Goal: Task Accomplishment & Management: Complete application form

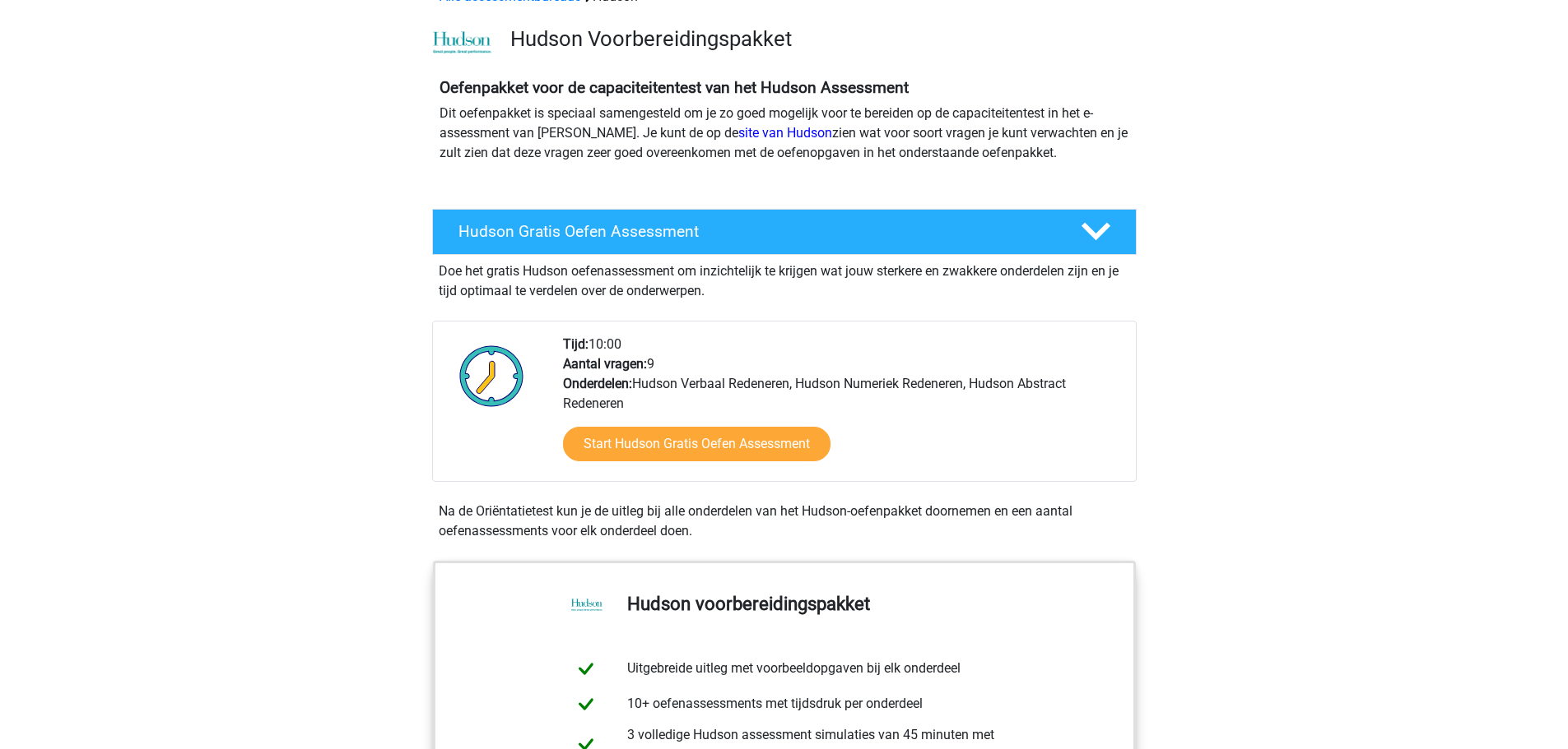
scroll to position [82, 0]
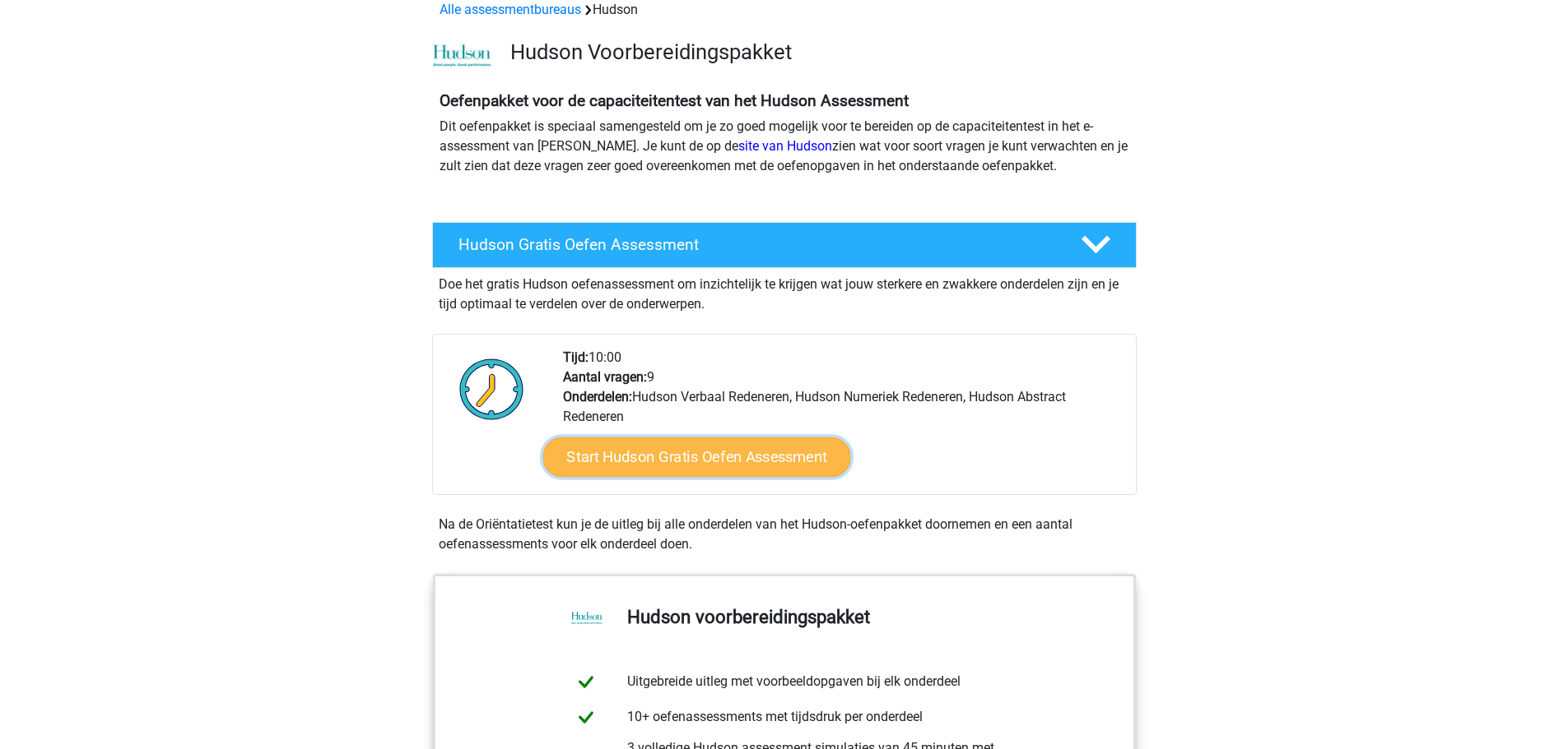
click at [742, 457] on link "Start Hudson Gratis Oefen Assessment" at bounding box center [696, 457] width 308 height 39
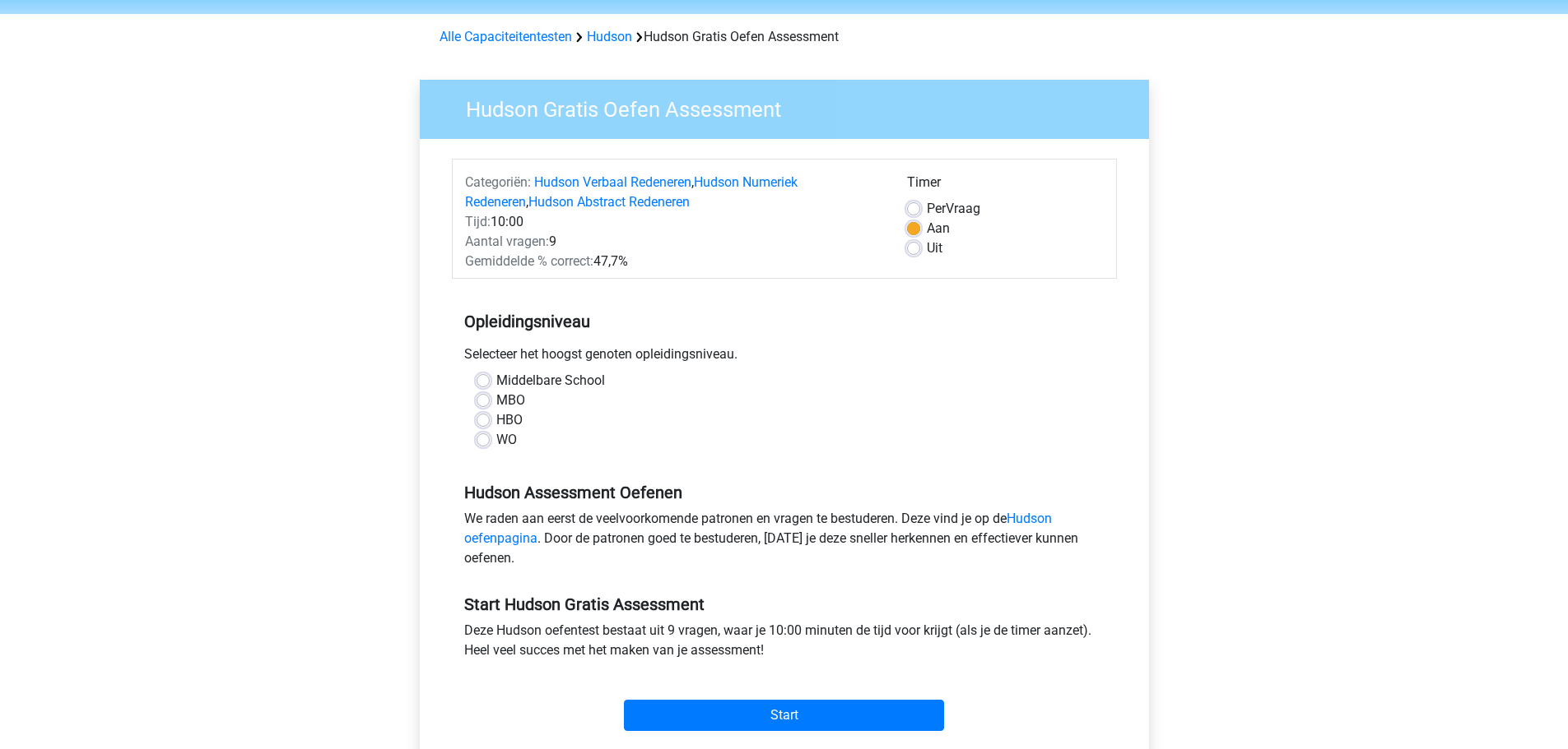
scroll to position [164, 0]
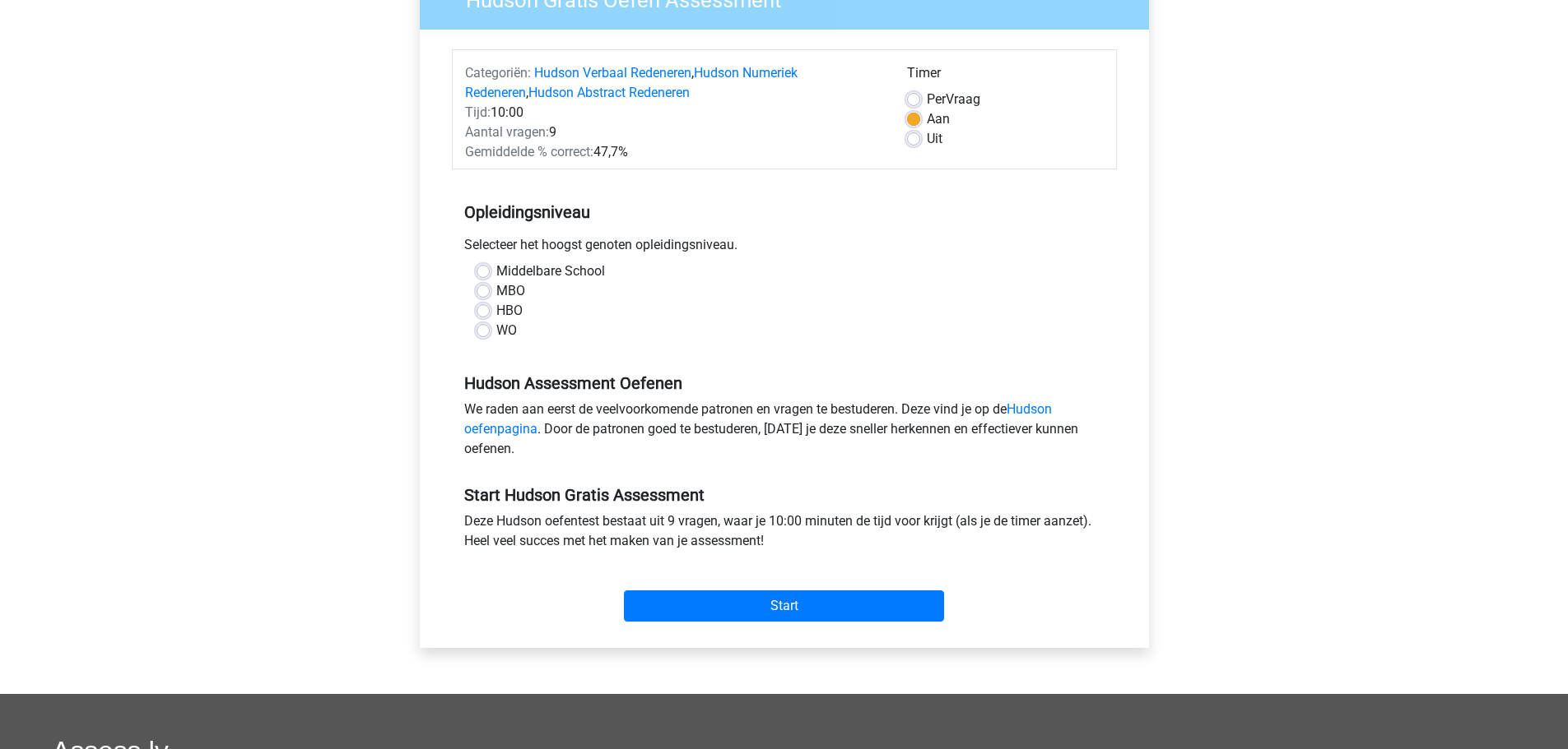
click at [496, 274] on label "Middelbare School" at bounding box center [550, 271] width 108 height 20
click at [487, 274] on input "Middelbare School" at bounding box center [483, 270] width 13 height 17
radio input "true"
click at [801, 598] on input "Start" at bounding box center [784, 606] width 320 height 31
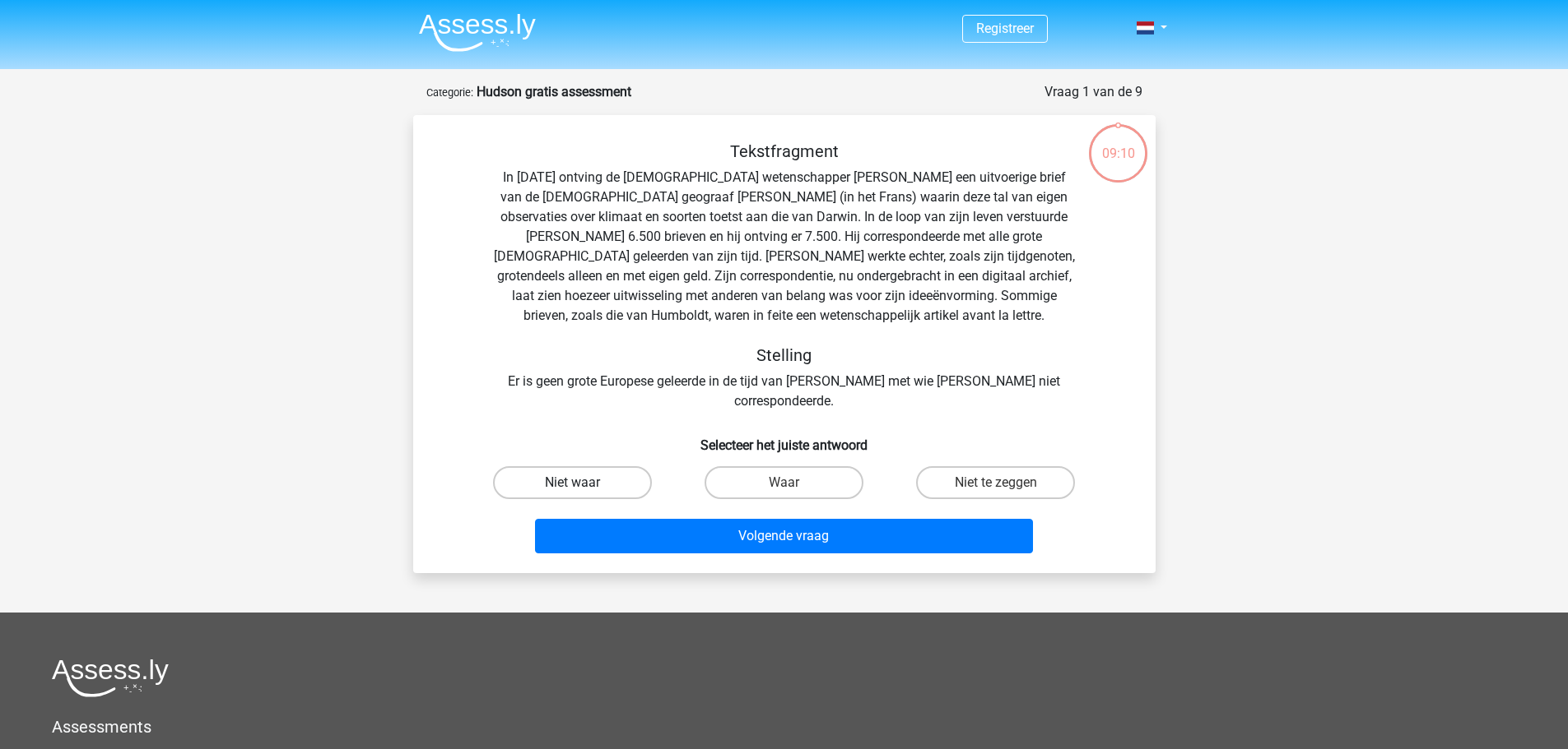
click at [582, 467] on label "Niet waar" at bounding box center [572, 483] width 159 height 33
click at [582, 482] on input "Niet waar" at bounding box center [576, 487] width 11 height 11
radio input "true"
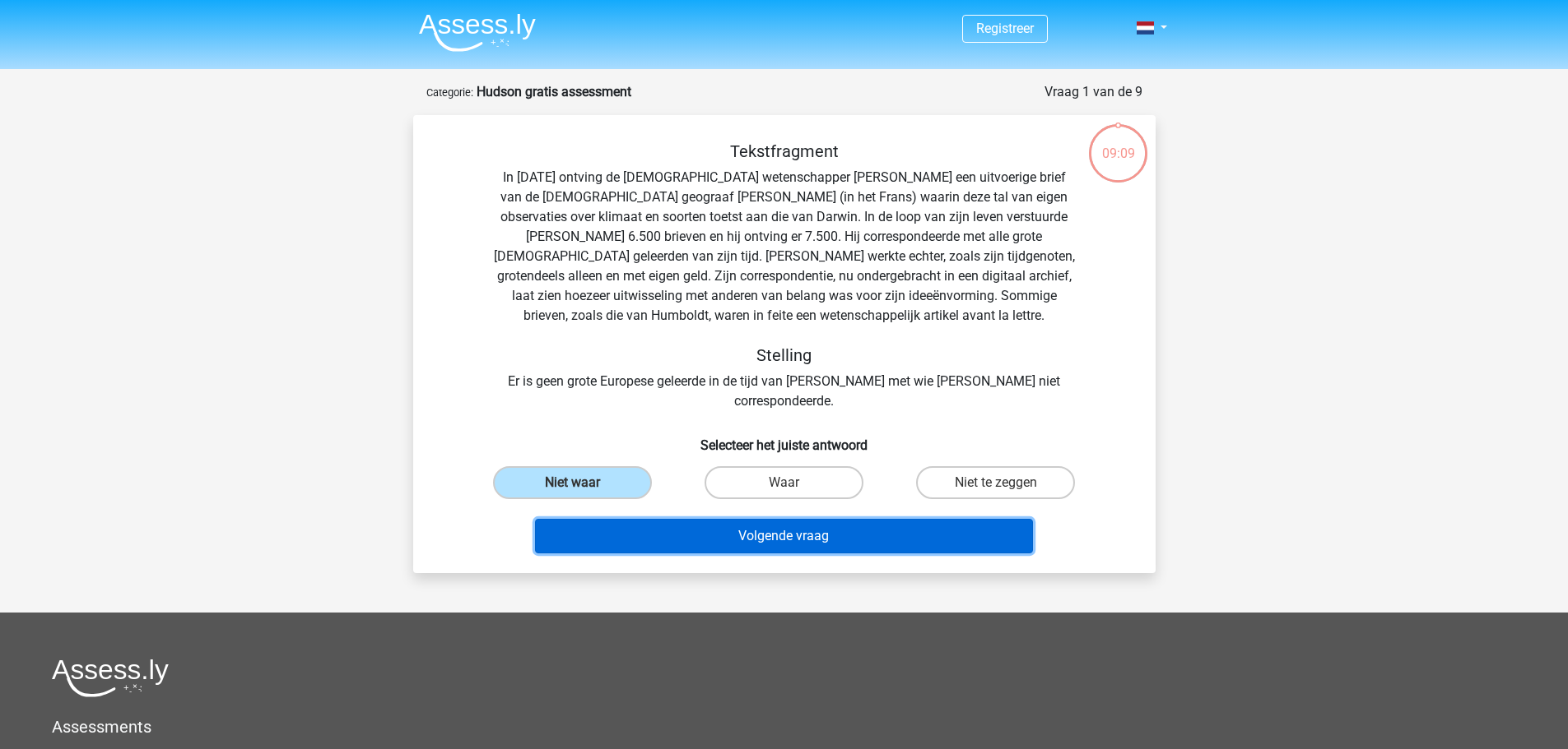
click at [812, 520] on button "Volgende vraag" at bounding box center [784, 536] width 498 height 34
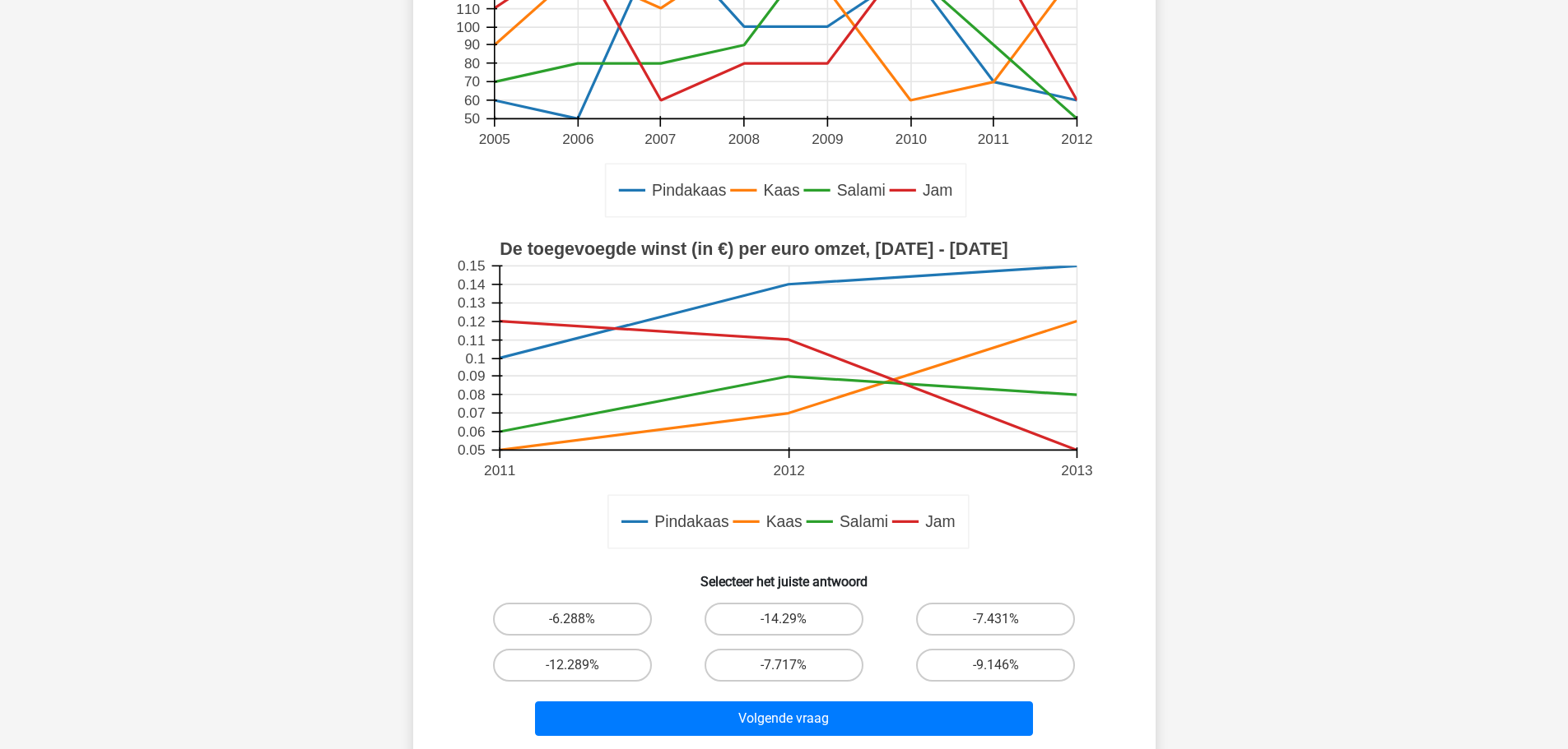
scroll to position [329, 0]
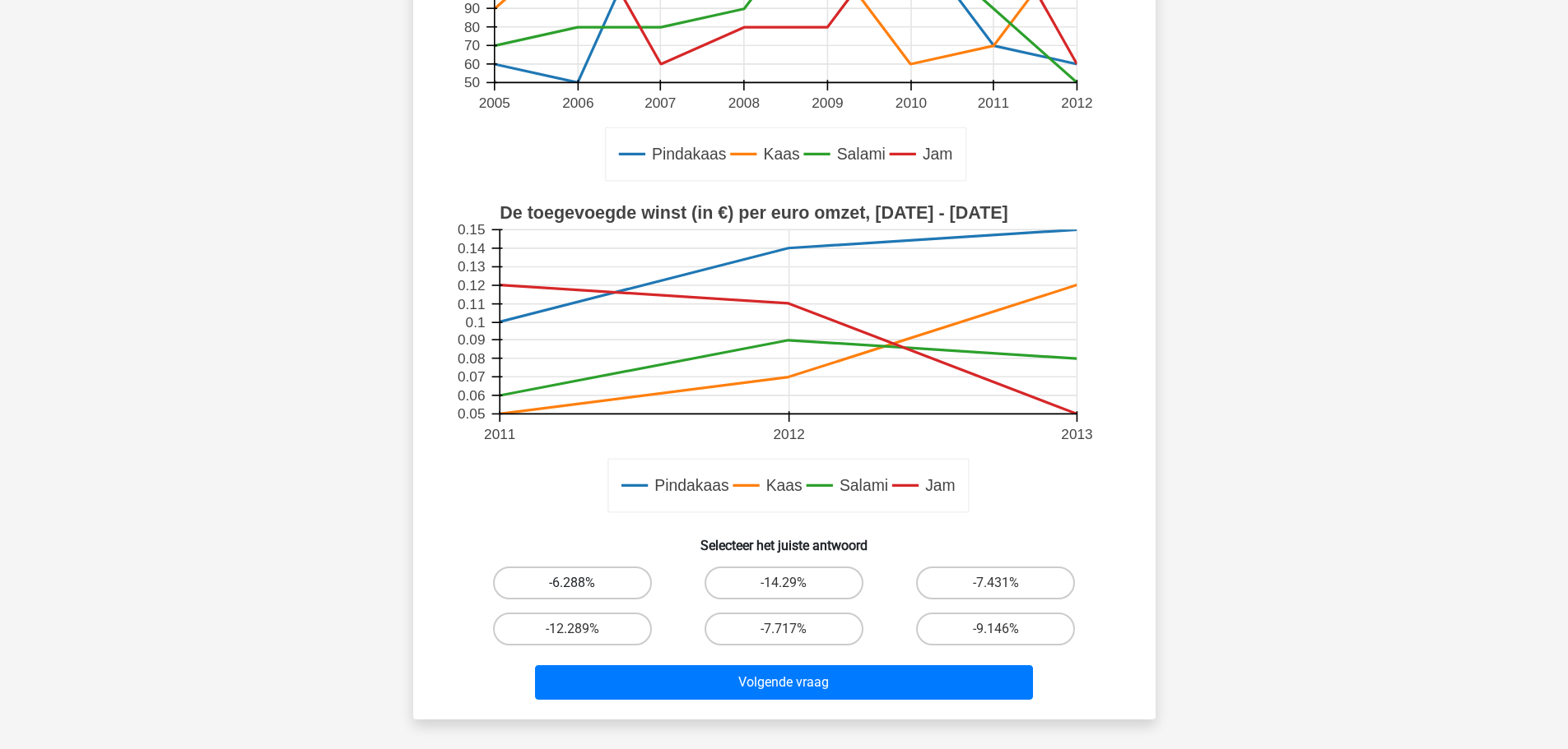
click at [591, 576] on label "-6.288%" at bounding box center [572, 583] width 159 height 33
click at [582, 583] on input "-6.288%" at bounding box center [576, 588] width 11 height 11
radio input "true"
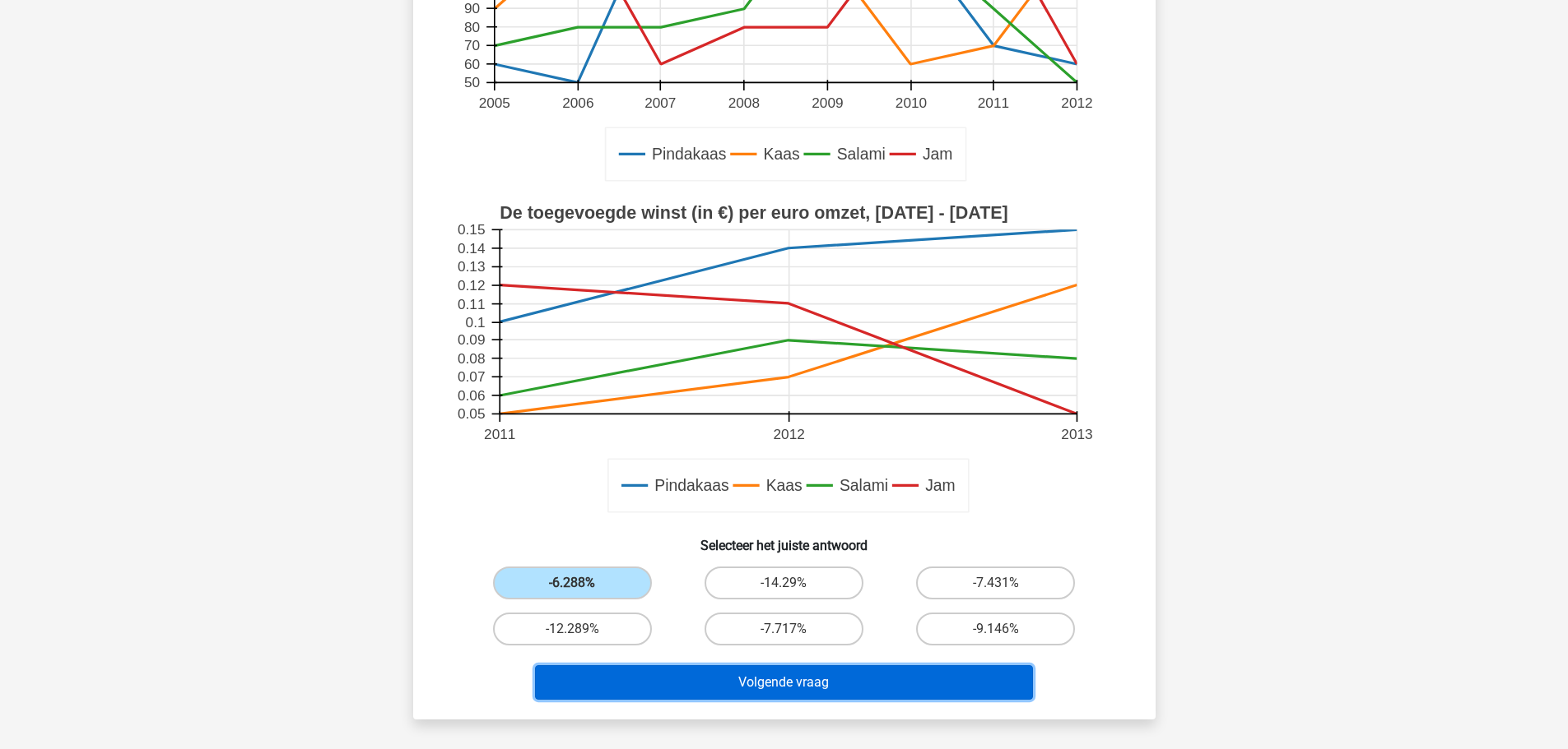
click at [859, 688] on button "Volgende vraag" at bounding box center [784, 682] width 498 height 34
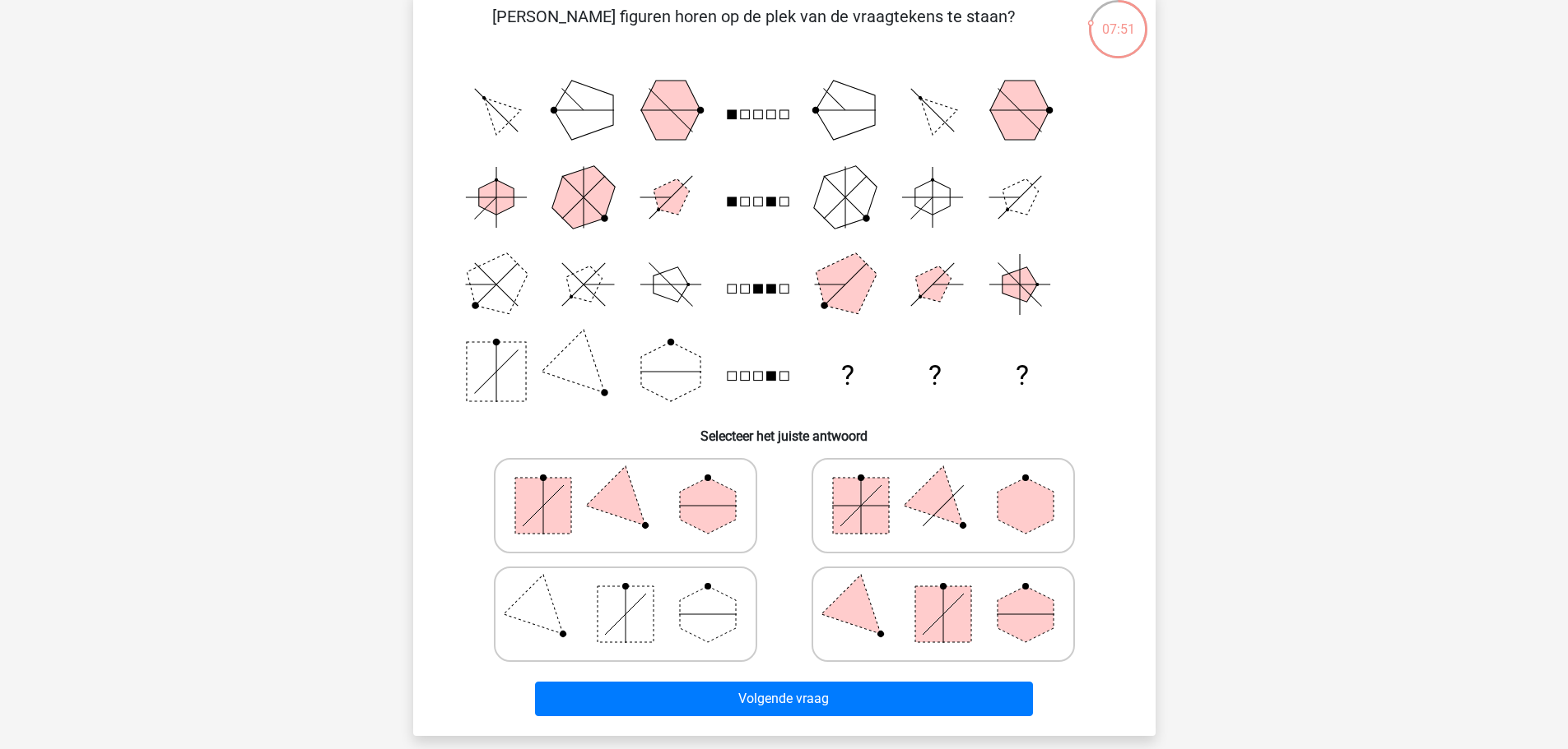
scroll to position [164, 0]
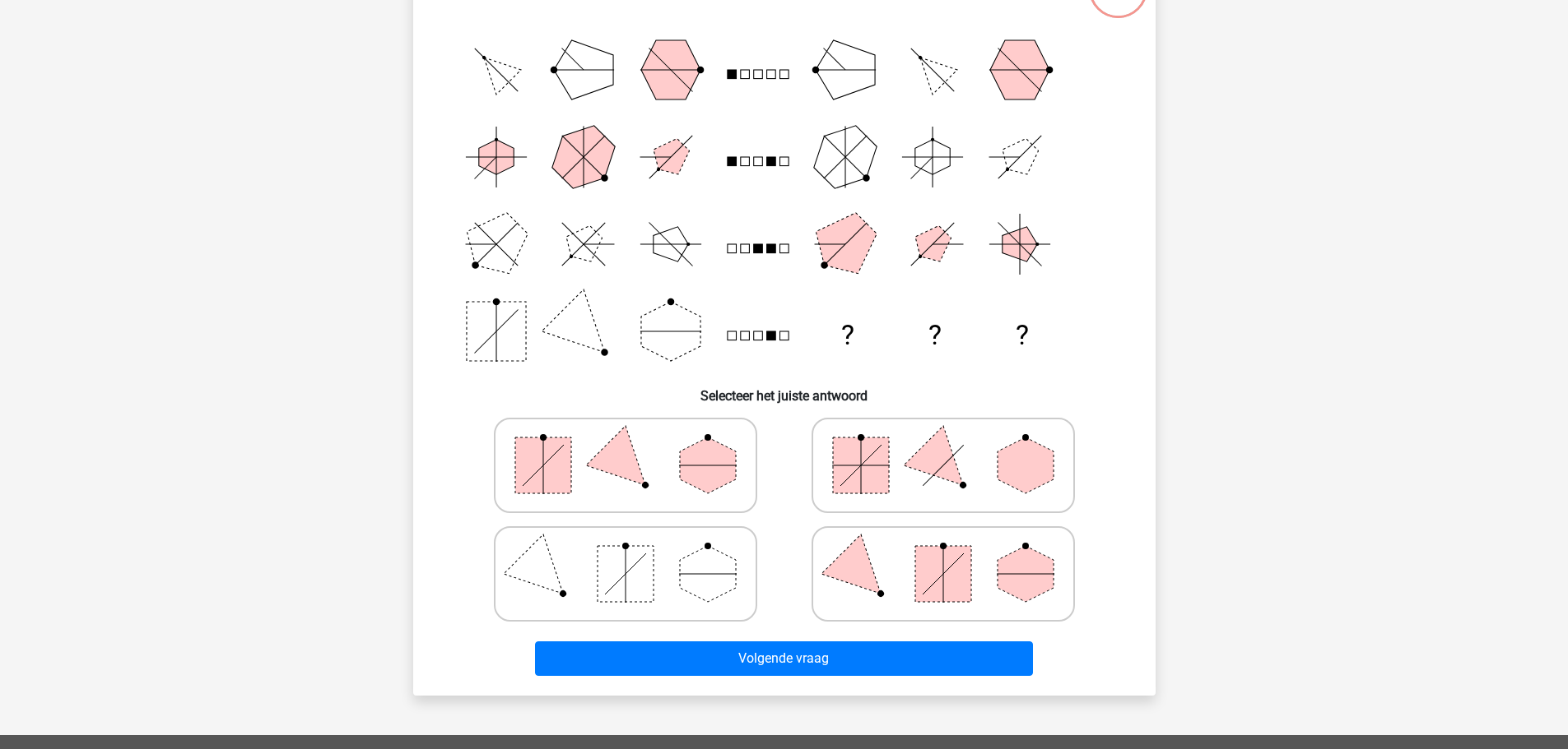
click at [993, 465] on icon at bounding box center [943, 466] width 247 height 82
click at [954, 445] on input "radio" at bounding box center [948, 439] width 11 height 11
radio input "true"
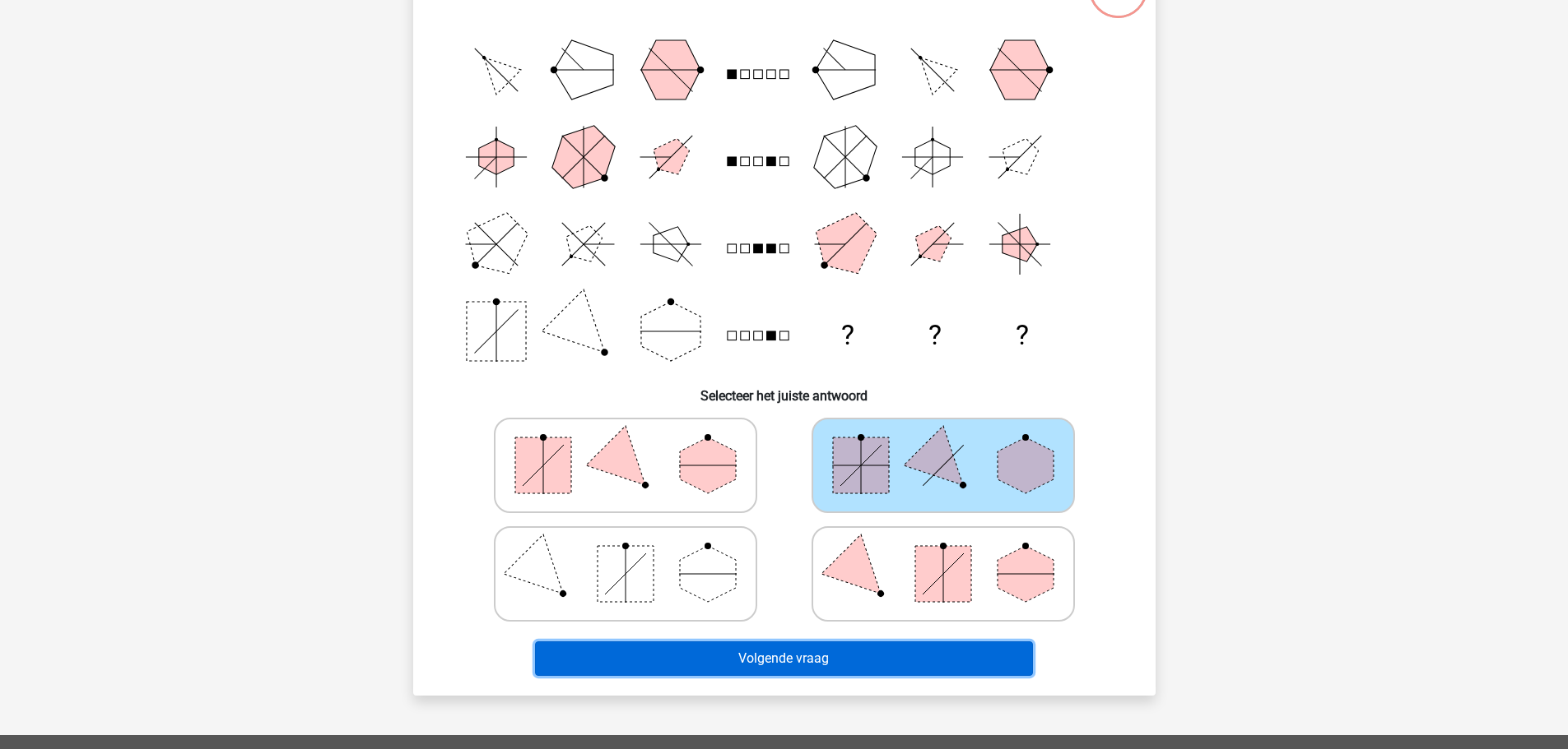
click at [829, 653] on button "Volgende vraag" at bounding box center [784, 658] width 498 height 34
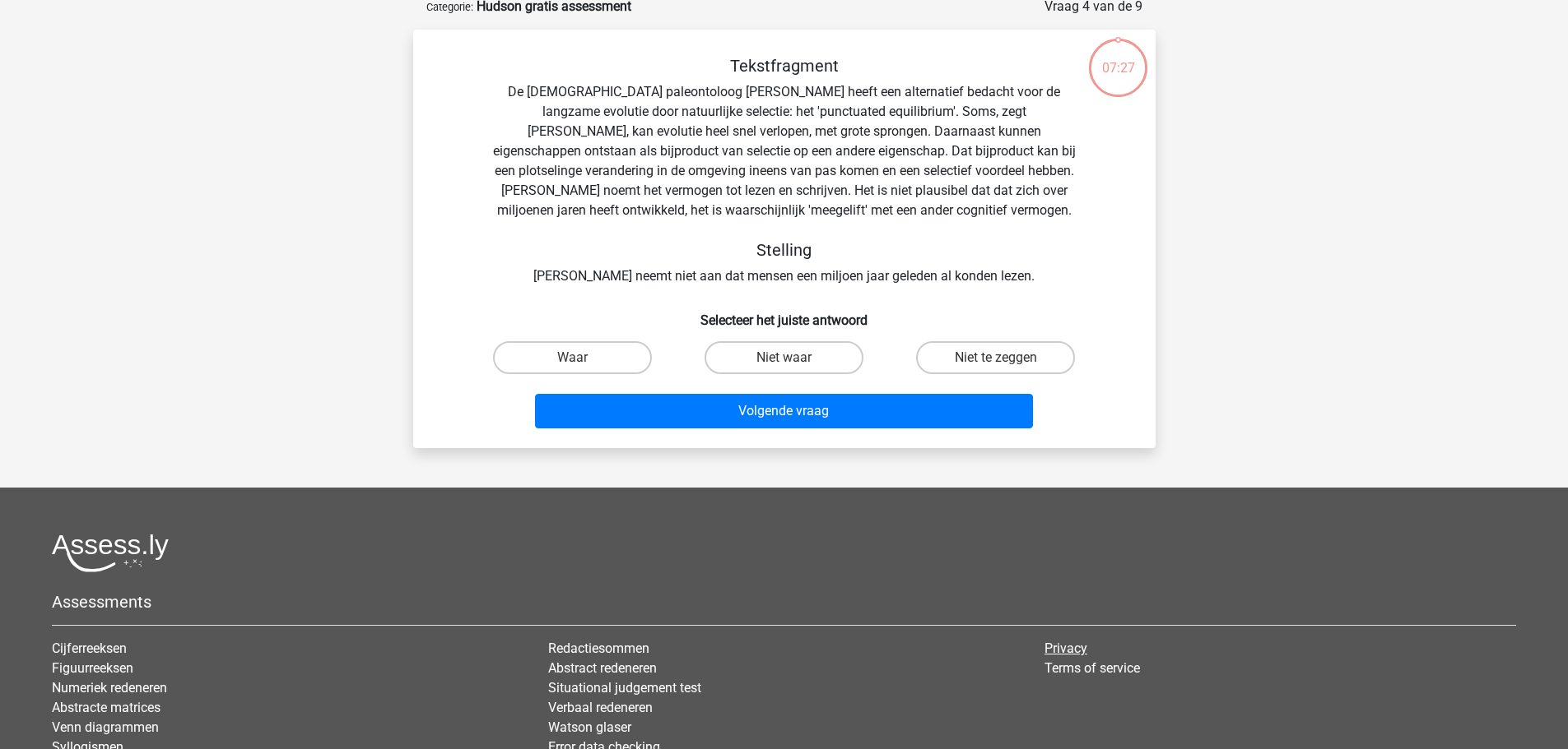
scroll to position [82, 0]
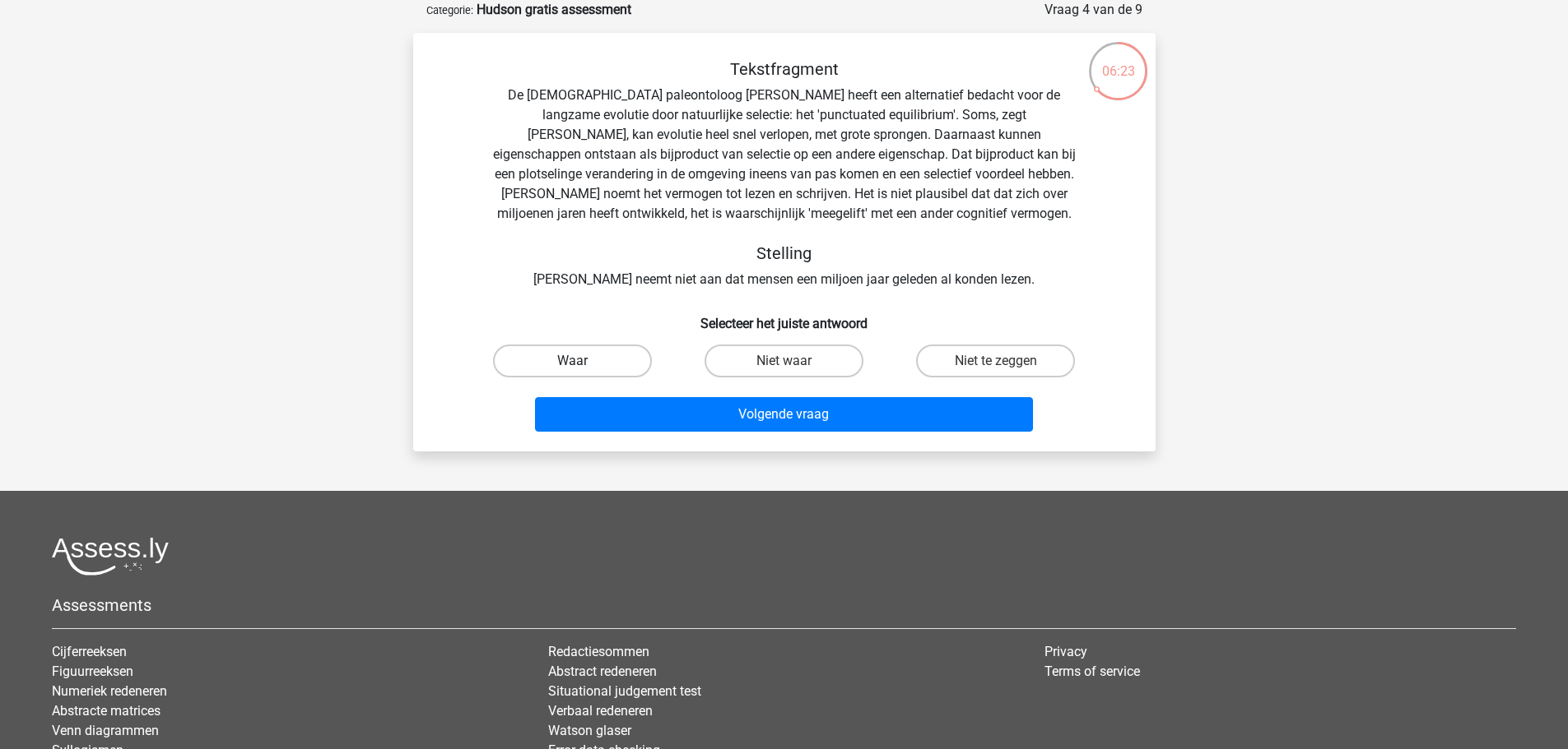
click at [609, 354] on label "Waar" at bounding box center [572, 361] width 159 height 33
click at [582, 361] on input "Waar" at bounding box center [576, 366] width 11 height 11
radio input "true"
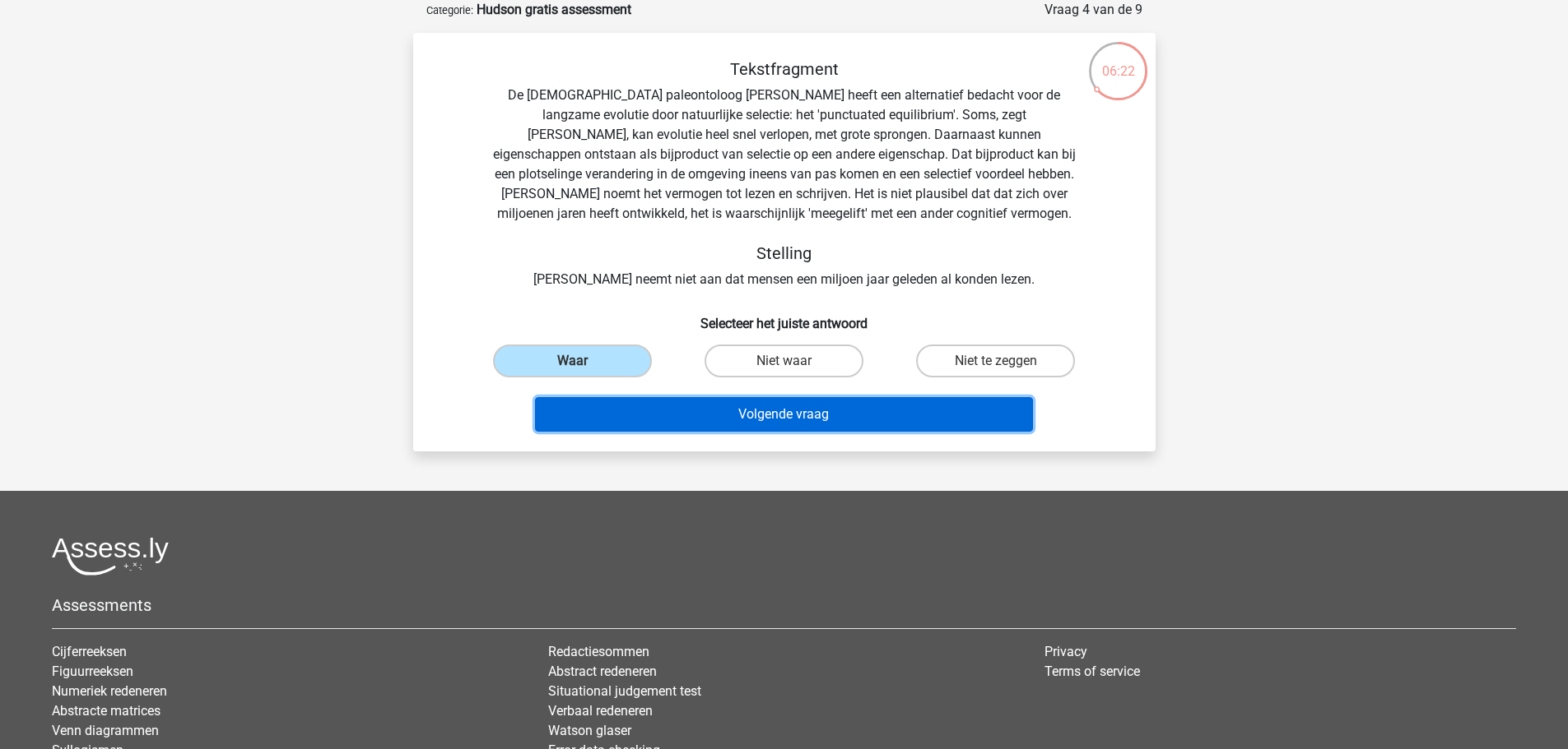
click at [810, 404] on button "Volgende vraag" at bounding box center [784, 414] width 498 height 34
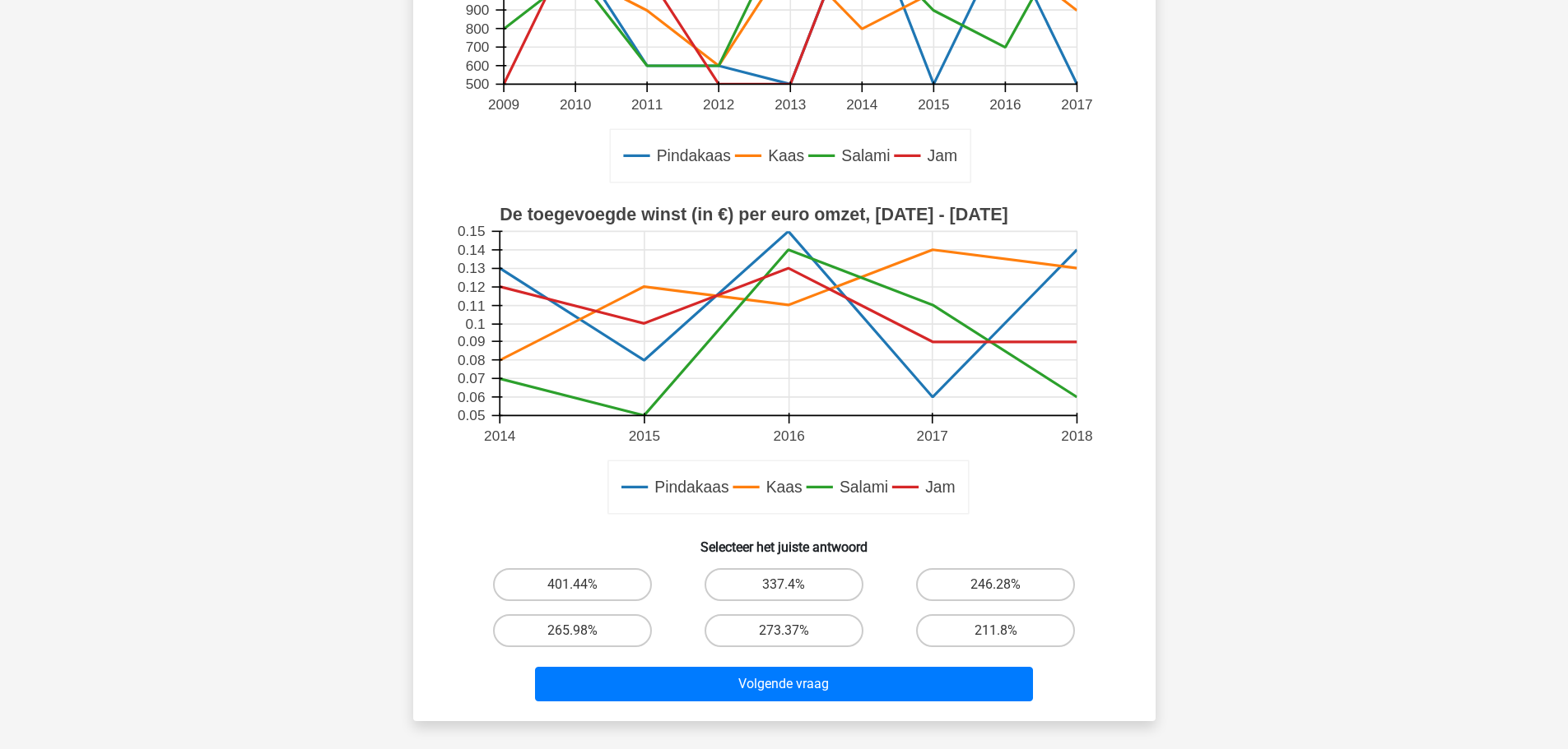
scroll to position [493, 0]
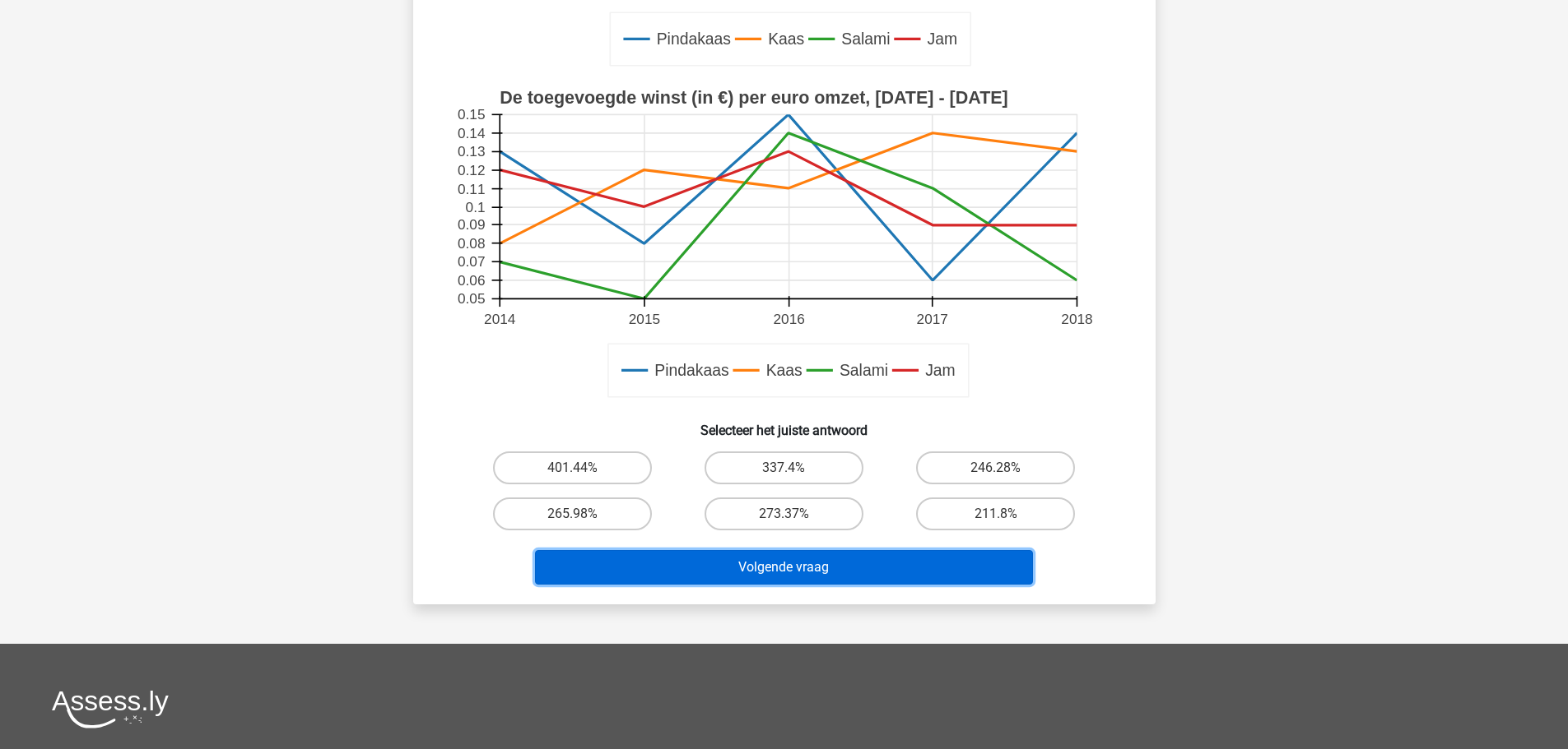
click at [827, 561] on button "Volgende vraag" at bounding box center [784, 567] width 498 height 34
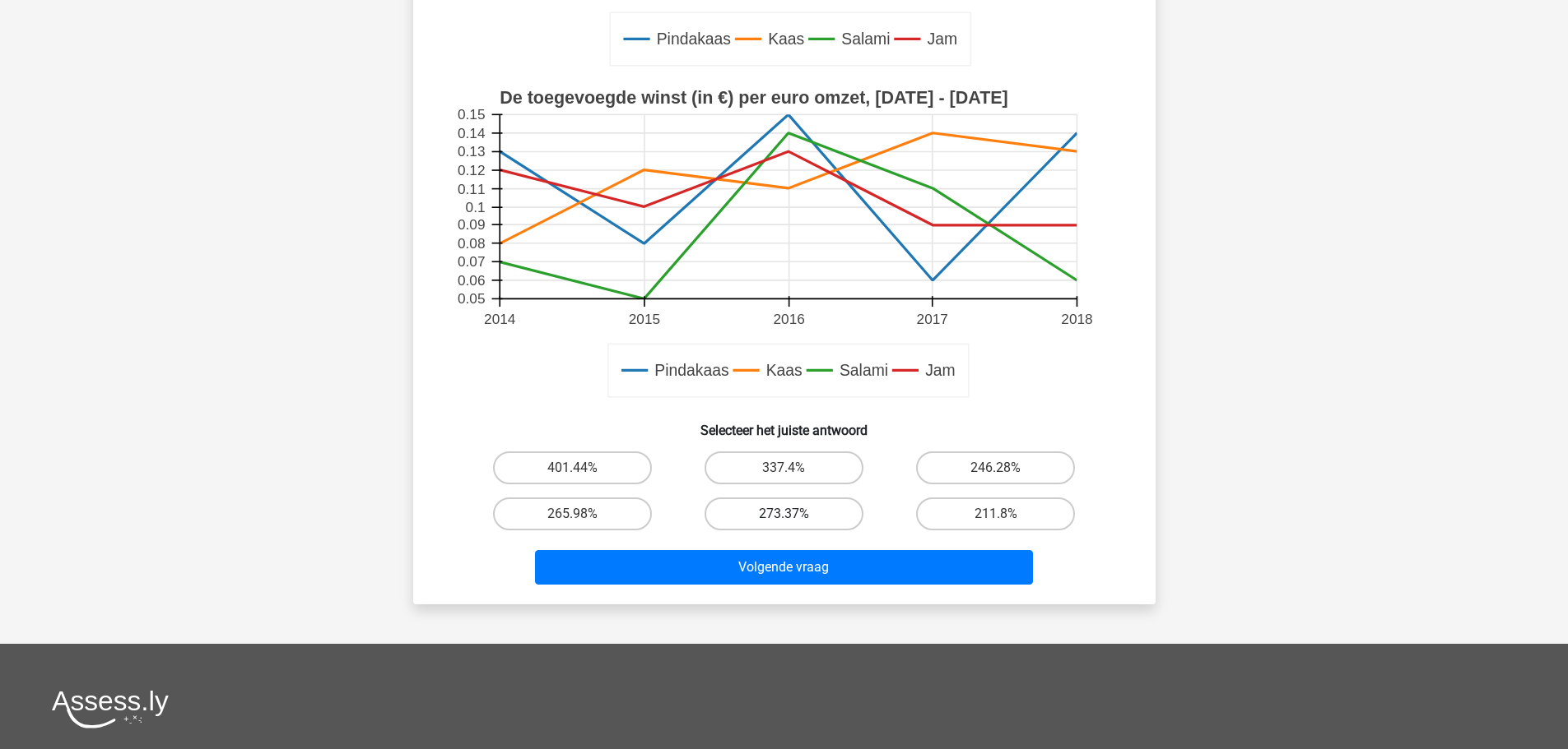
click at [809, 514] on label "273.37%" at bounding box center [784, 515] width 159 height 33
click at [794, 514] on input "273.37%" at bounding box center [788, 519] width 11 height 11
radio input "true"
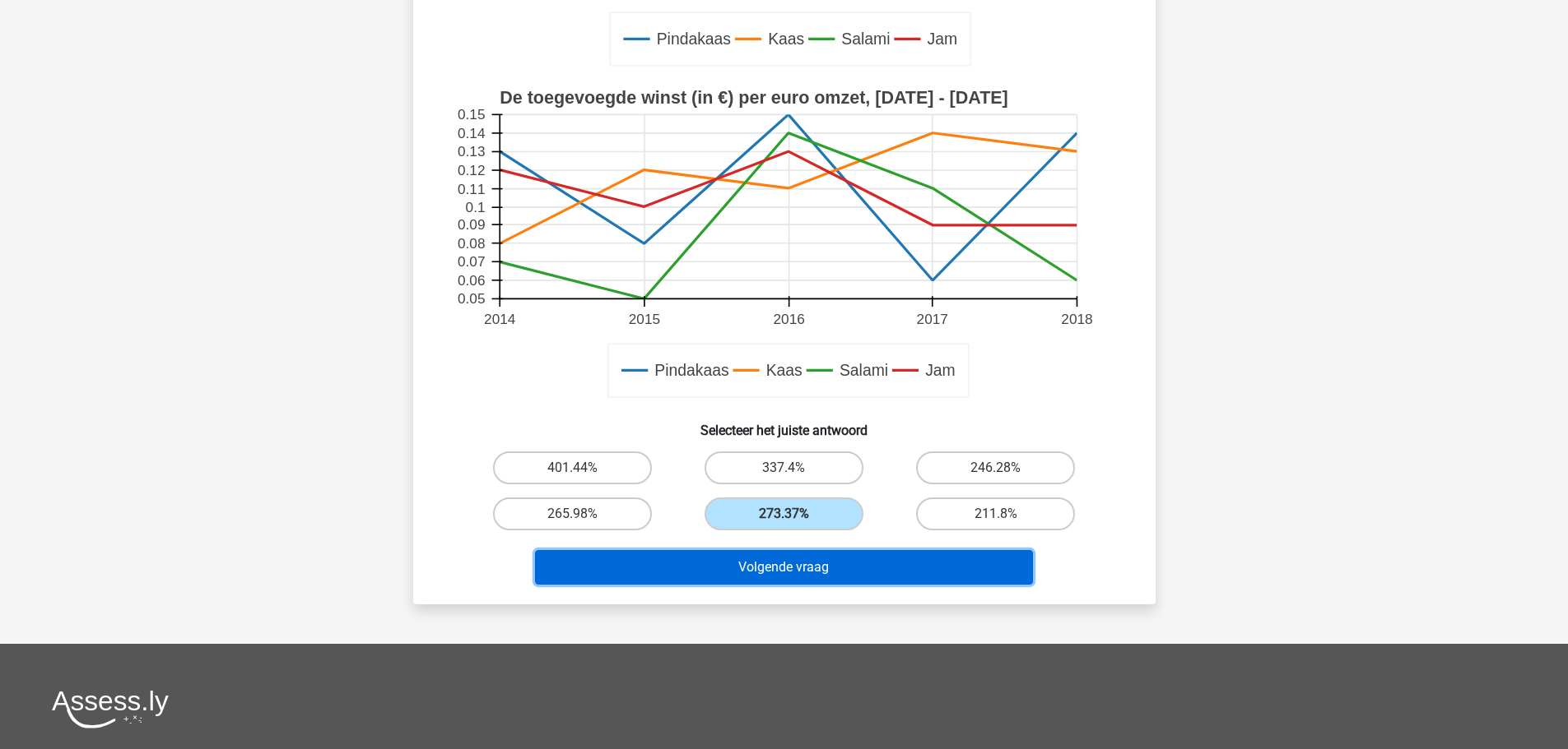
click at [817, 558] on button "Volgende vraag" at bounding box center [784, 567] width 498 height 34
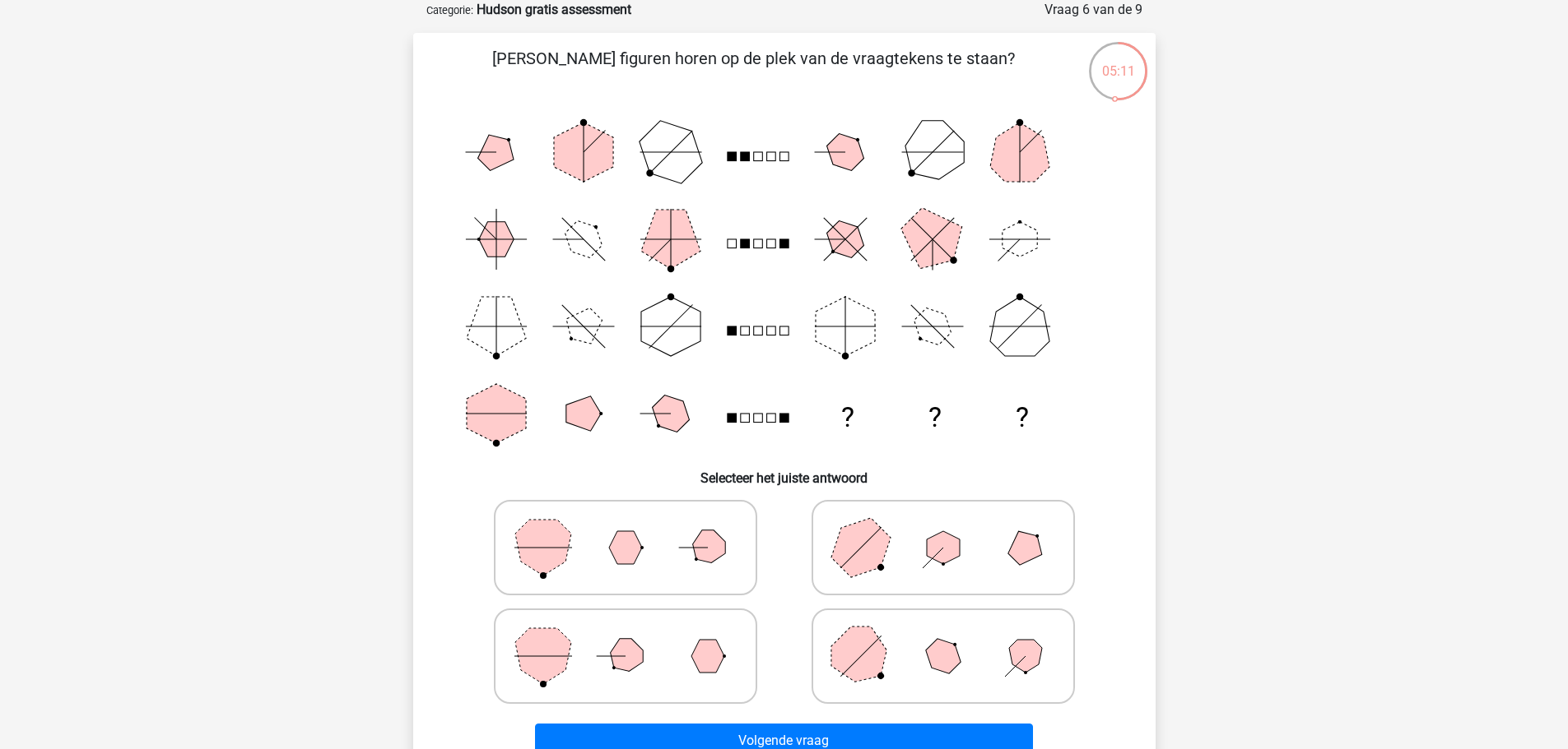
scroll to position [164, 0]
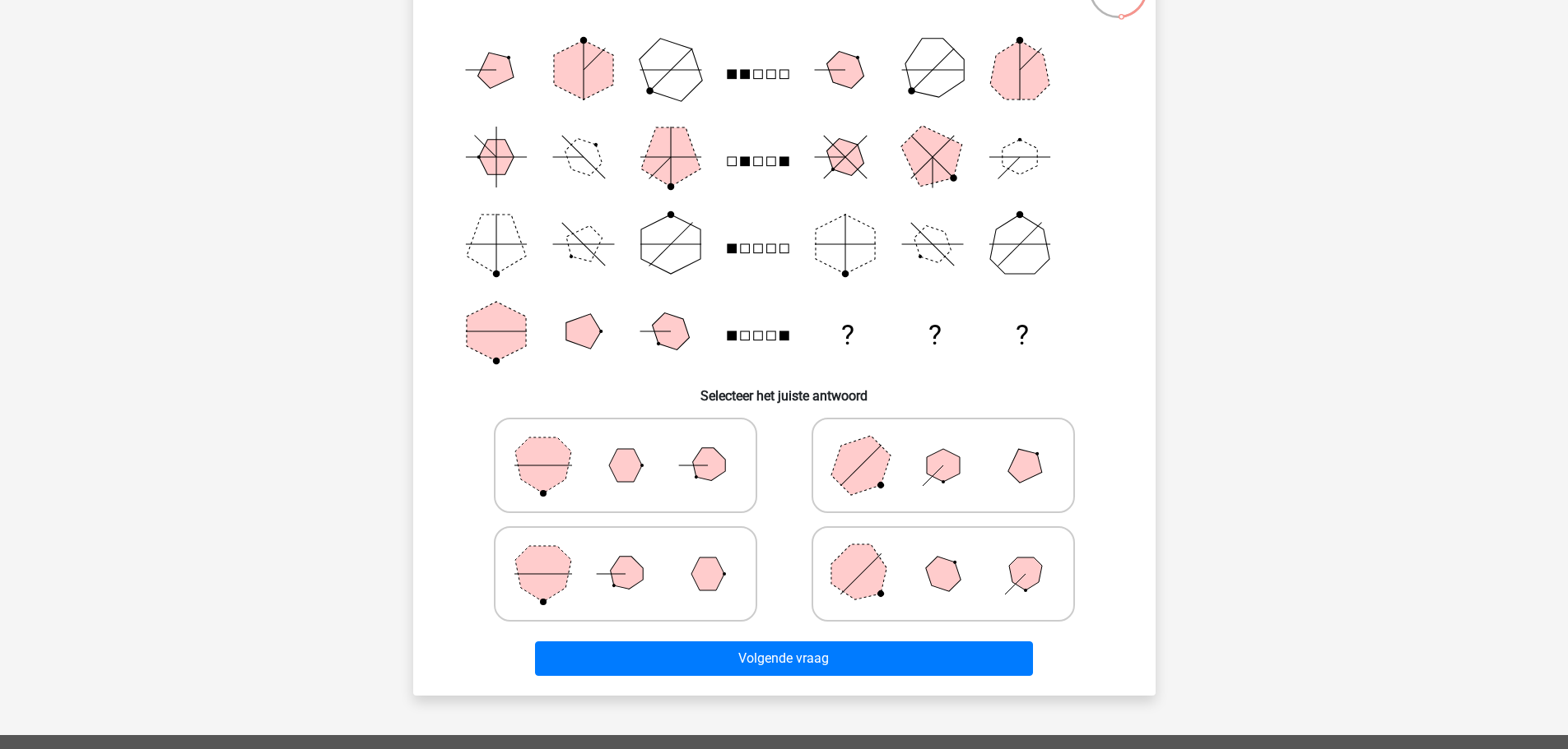
click at [986, 576] on icon at bounding box center [943, 574] width 247 height 82
click at [954, 554] on input "radio" at bounding box center [948, 548] width 11 height 11
radio input "true"
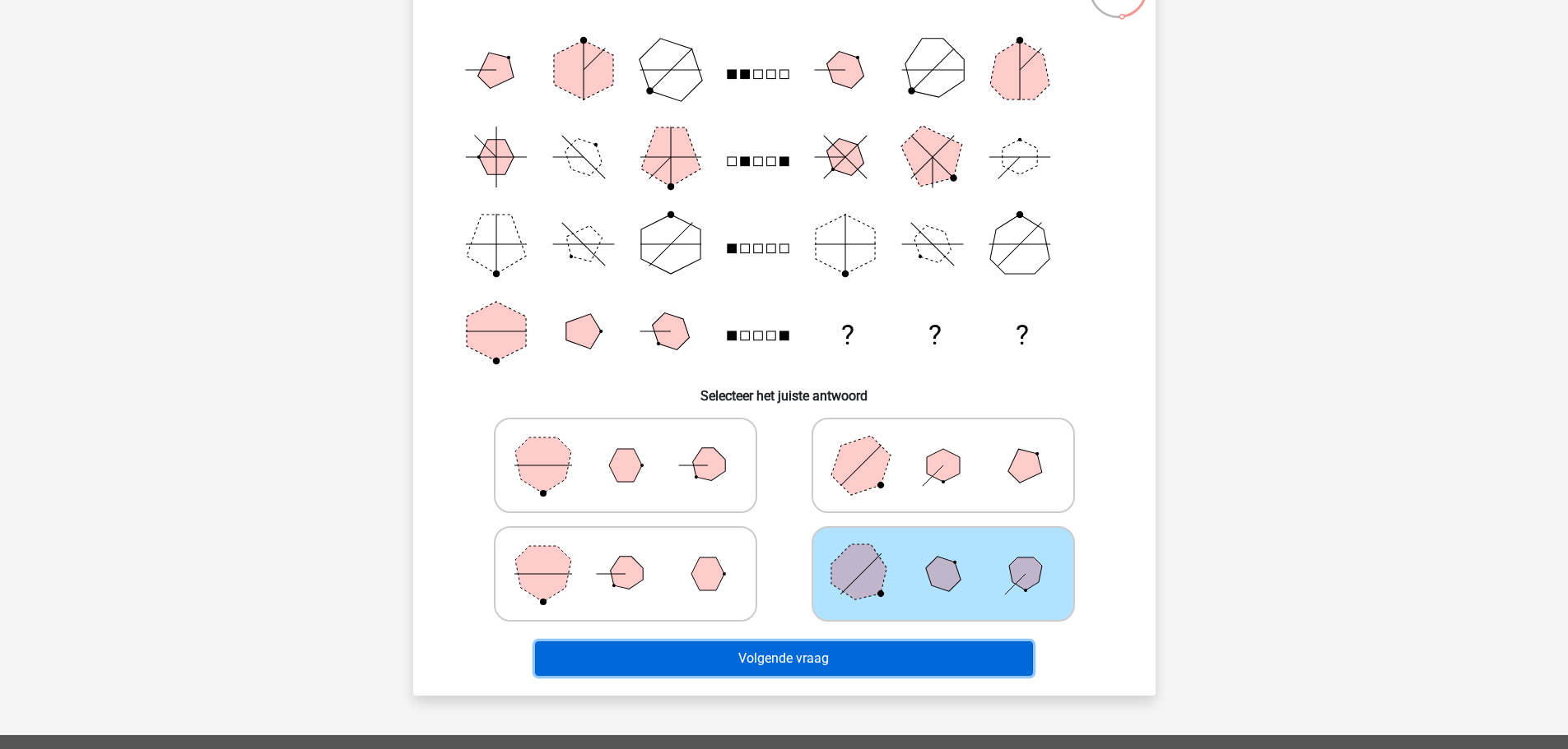
click at [887, 652] on button "Volgende vraag" at bounding box center [784, 658] width 498 height 34
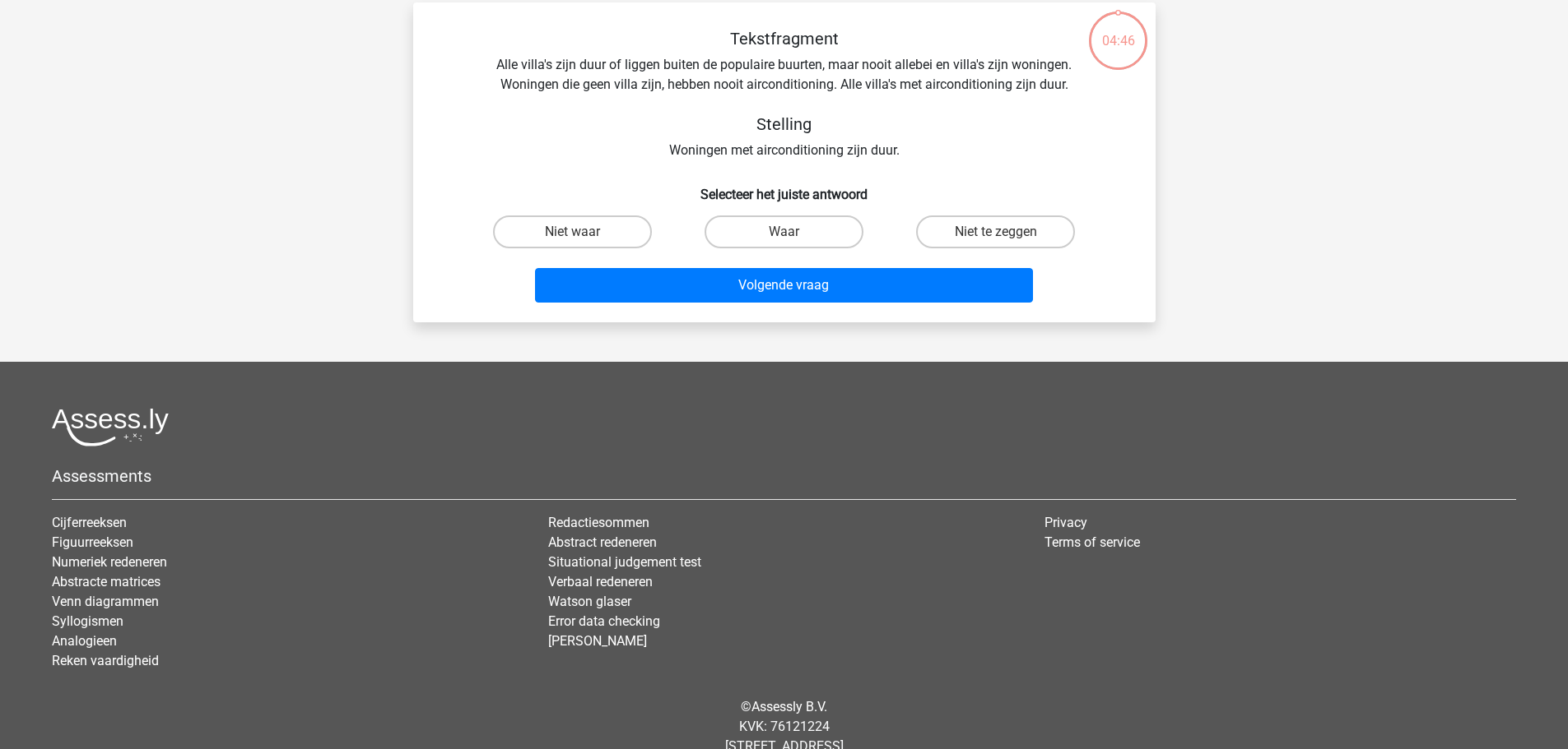
scroll to position [82, 0]
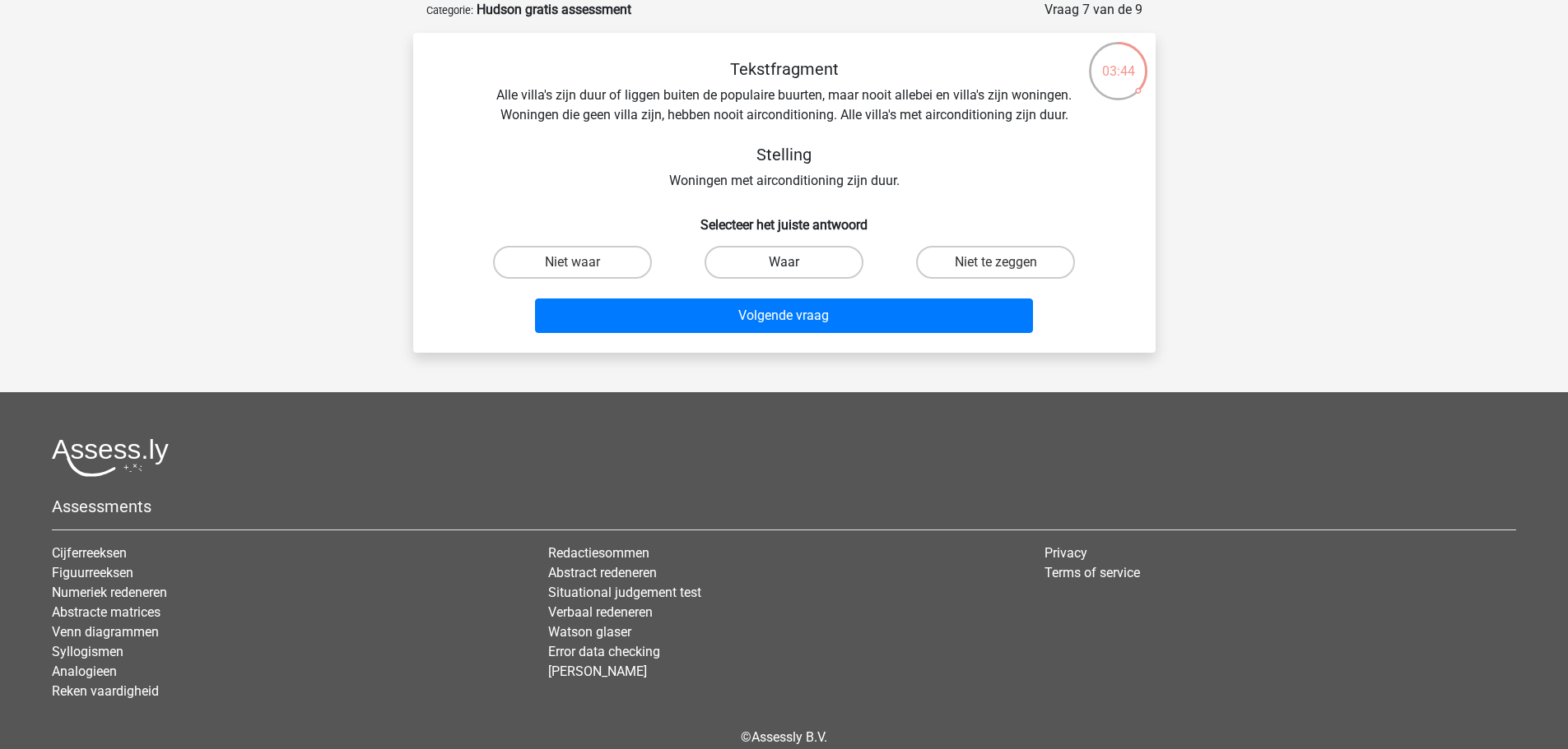
click at [796, 262] on label "Waar" at bounding box center [784, 263] width 159 height 33
click at [794, 263] on input "Waar" at bounding box center [788, 268] width 11 height 11
radio input "true"
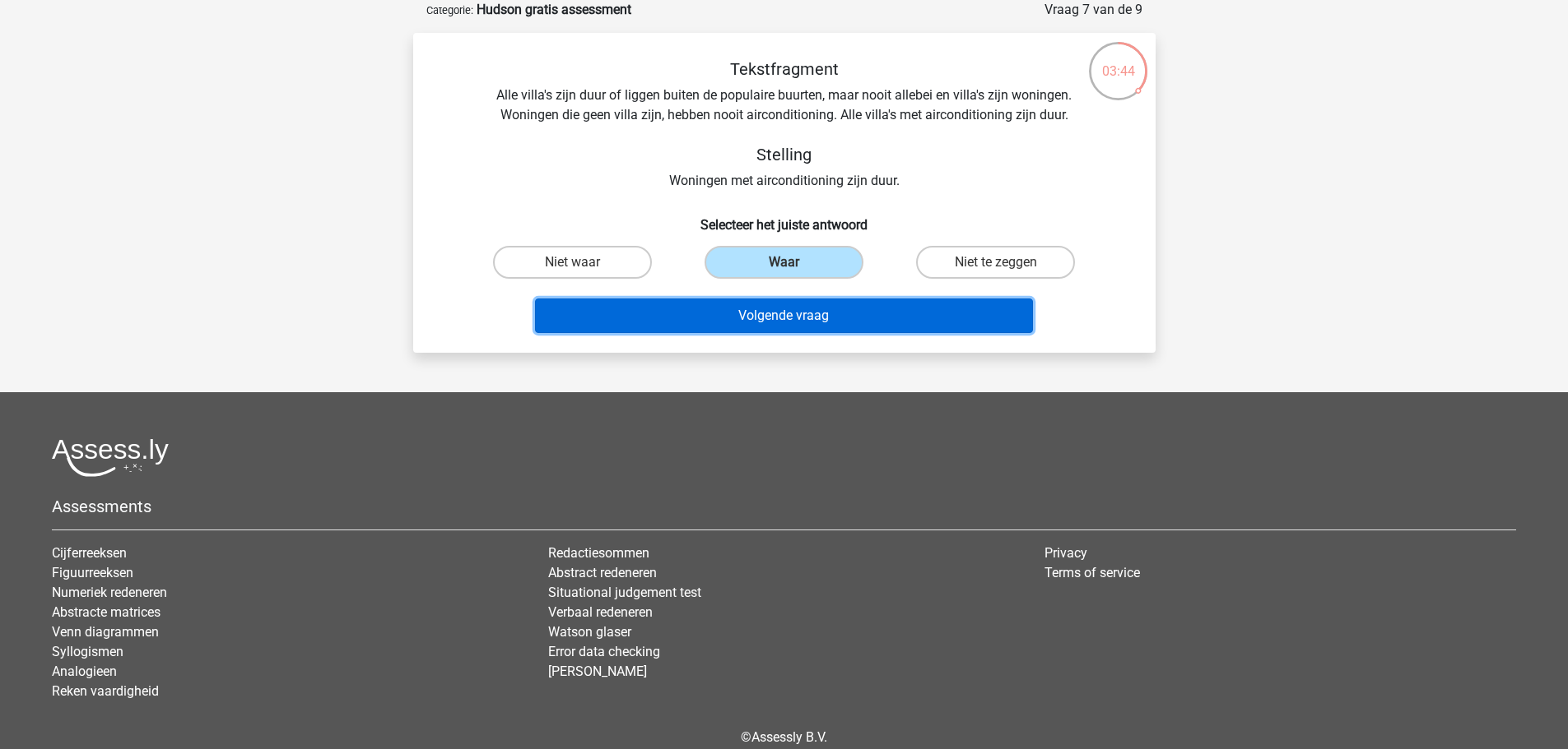
click at [816, 312] on button "Volgende vraag" at bounding box center [784, 315] width 498 height 34
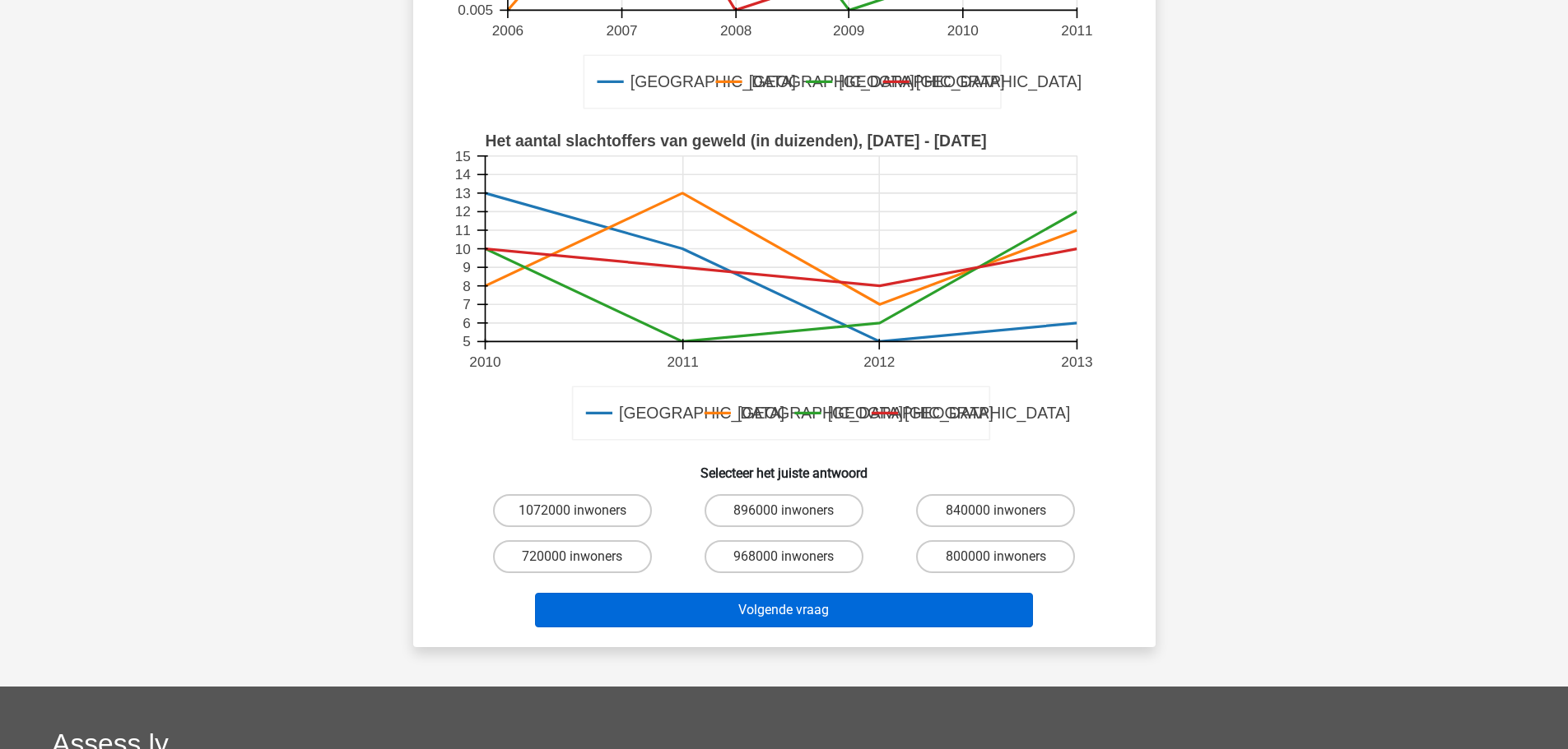
scroll to position [411, 0]
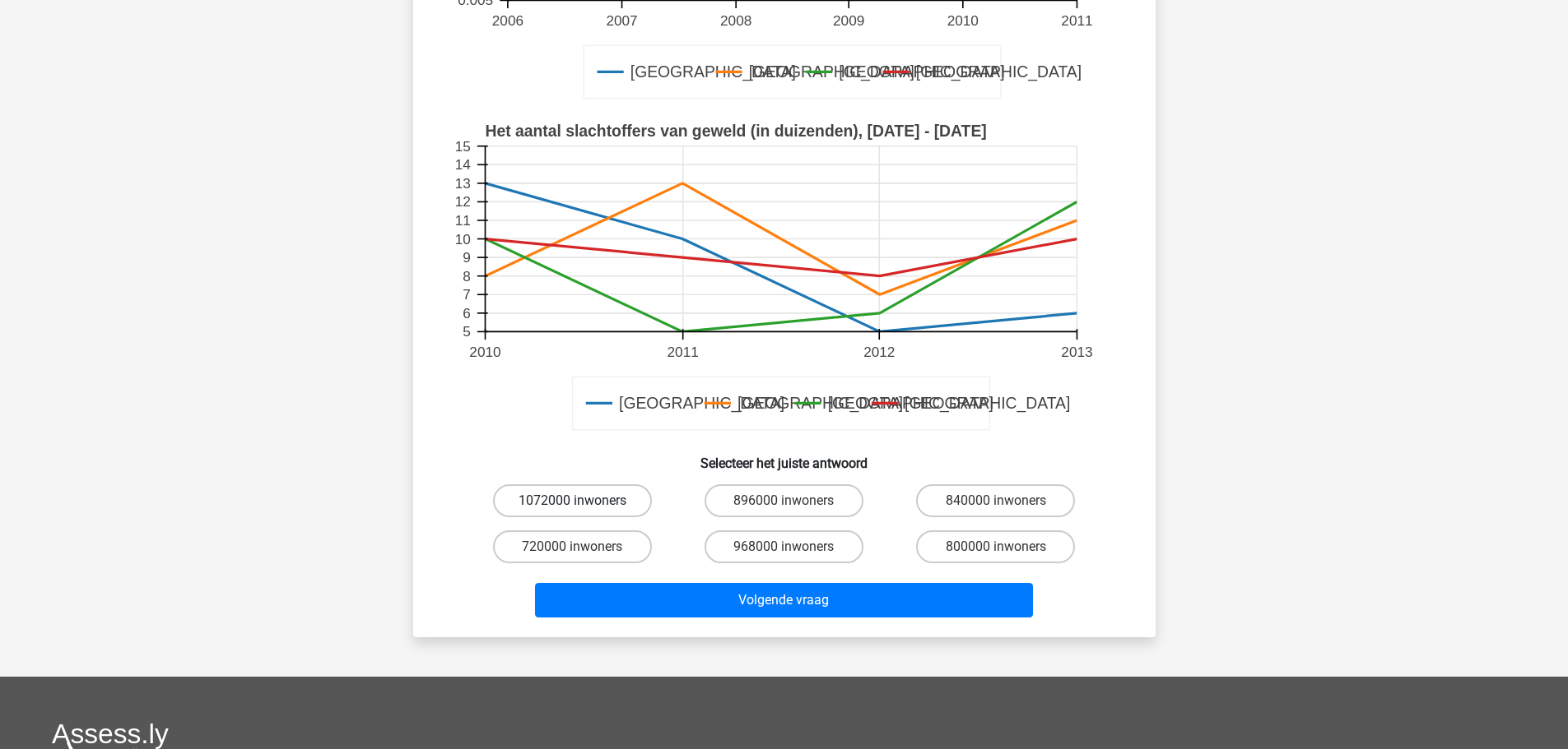
click at [567, 499] on label "1072000 inwoners" at bounding box center [572, 501] width 159 height 33
click at [572, 501] on input "1072000 inwoners" at bounding box center [576, 506] width 11 height 11
radio input "true"
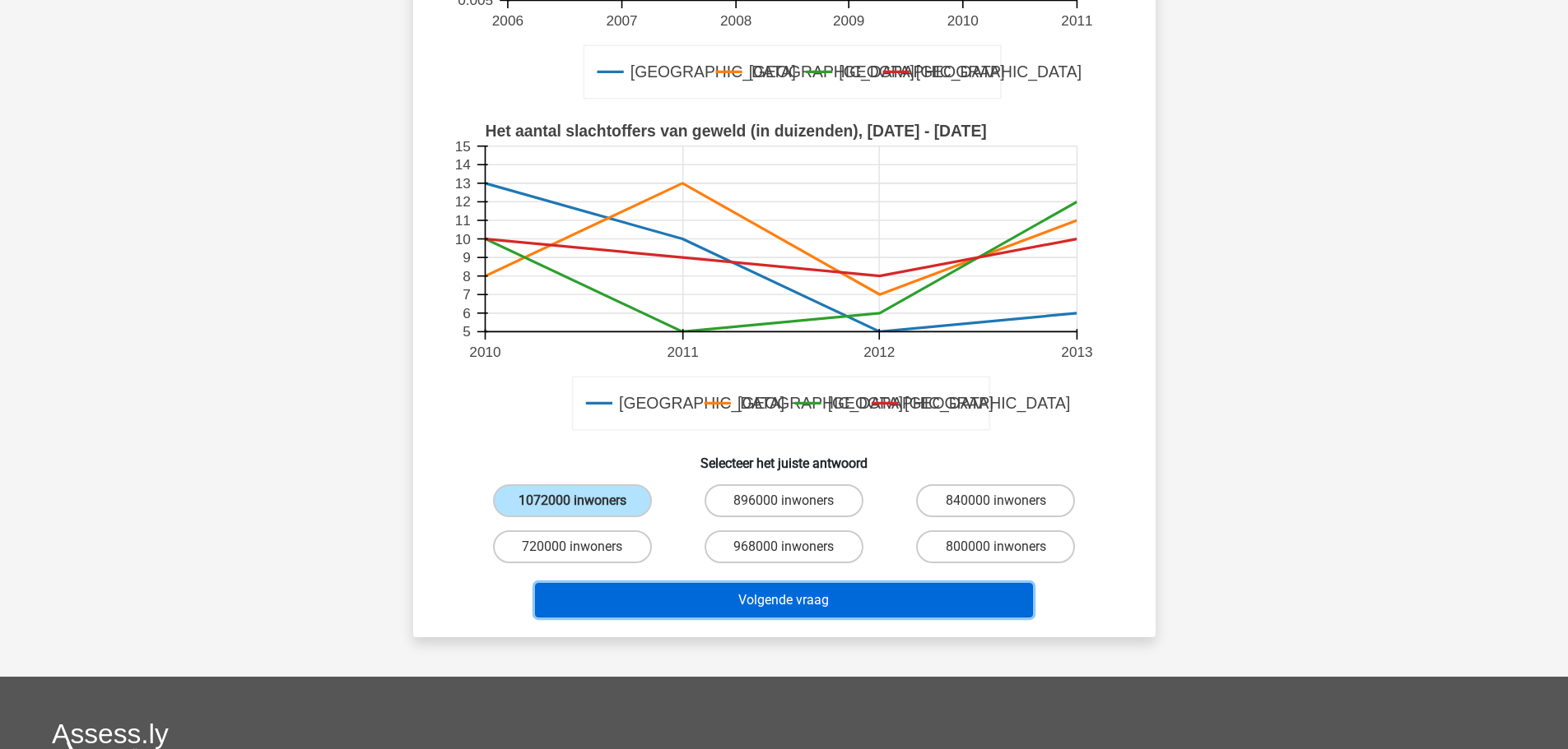
click at [835, 604] on button "Volgende vraag" at bounding box center [784, 600] width 498 height 34
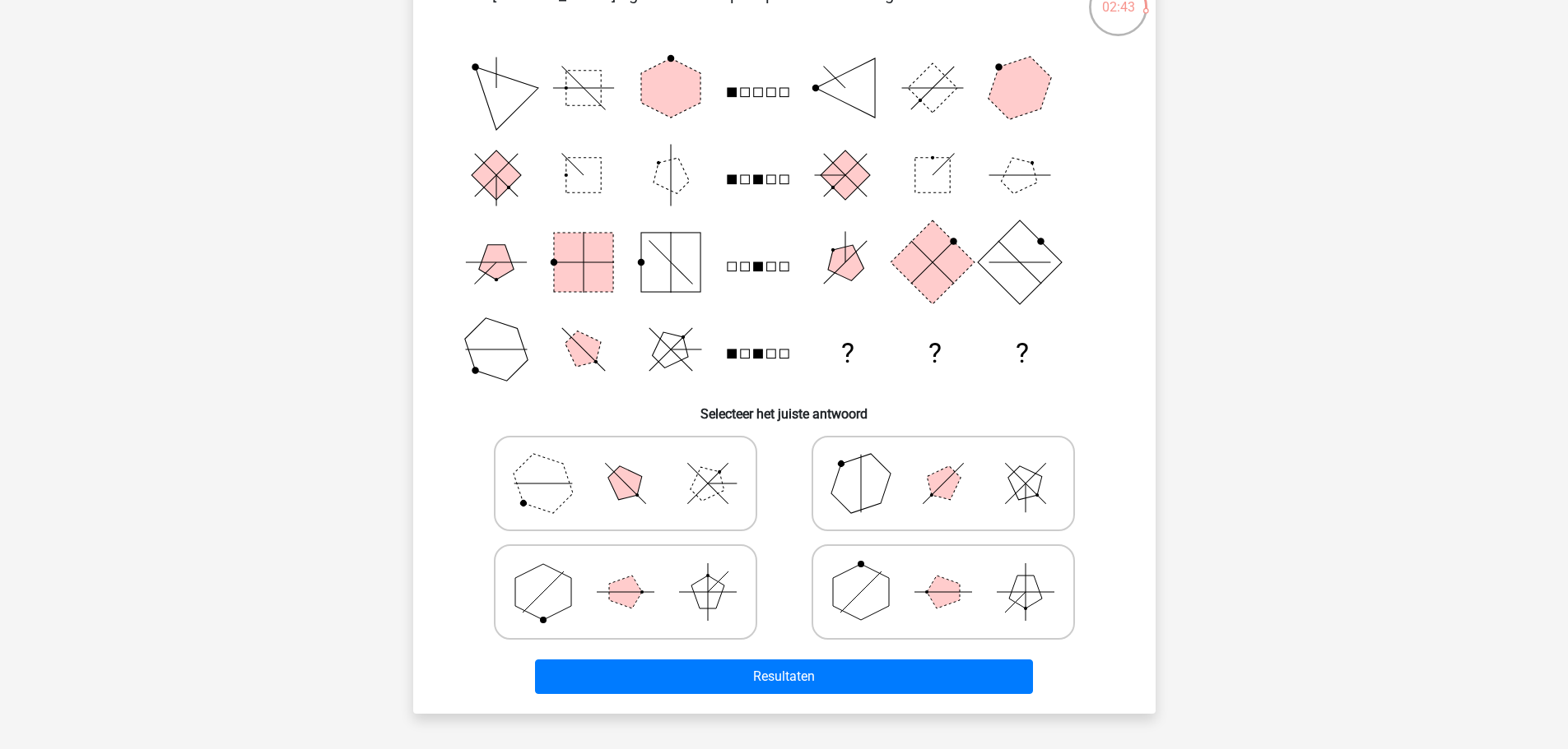
scroll to position [164, 0]
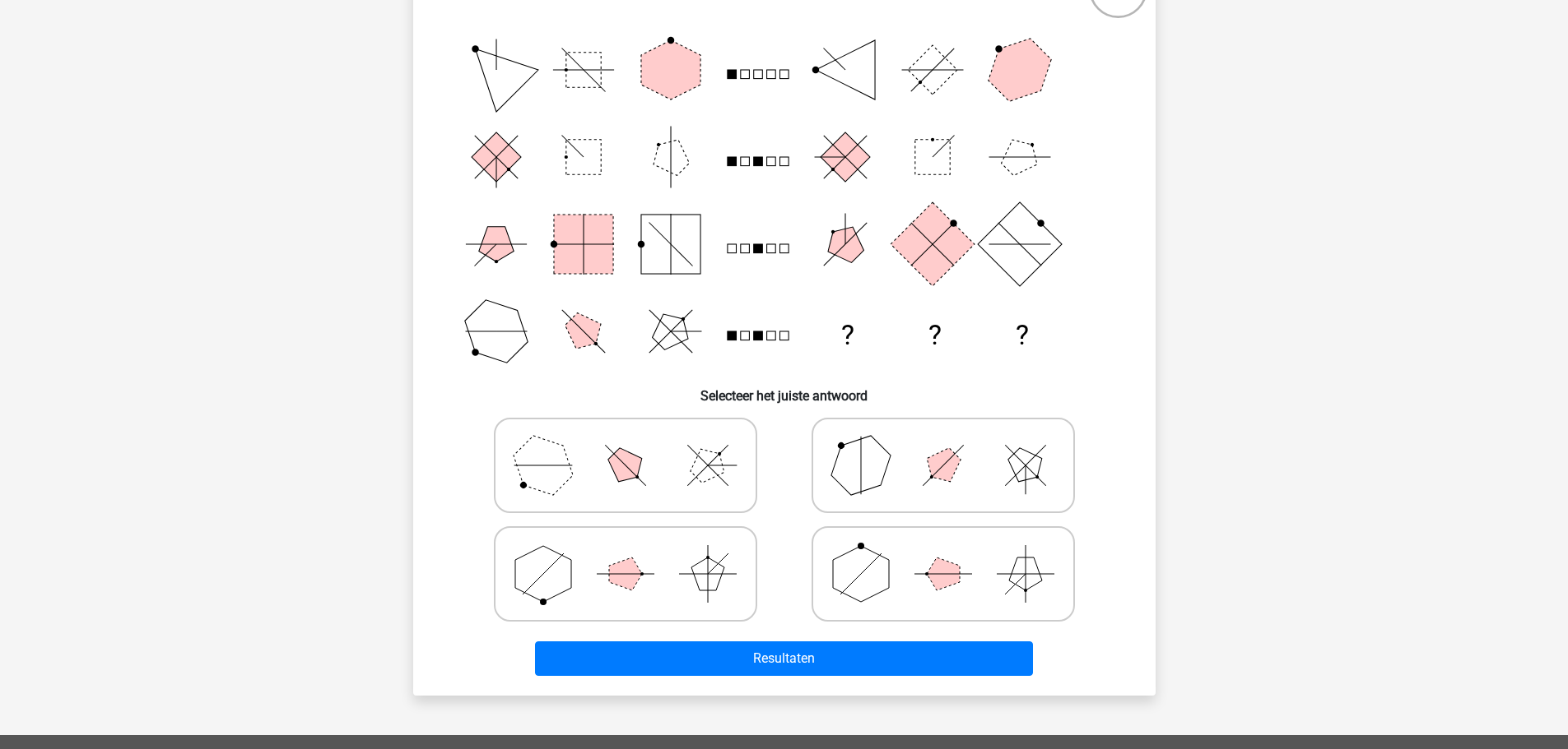
click at [662, 552] on icon at bounding box center [625, 574] width 247 height 82
click at [636, 552] on input "radio" at bounding box center [630, 548] width 11 height 11
radio input "true"
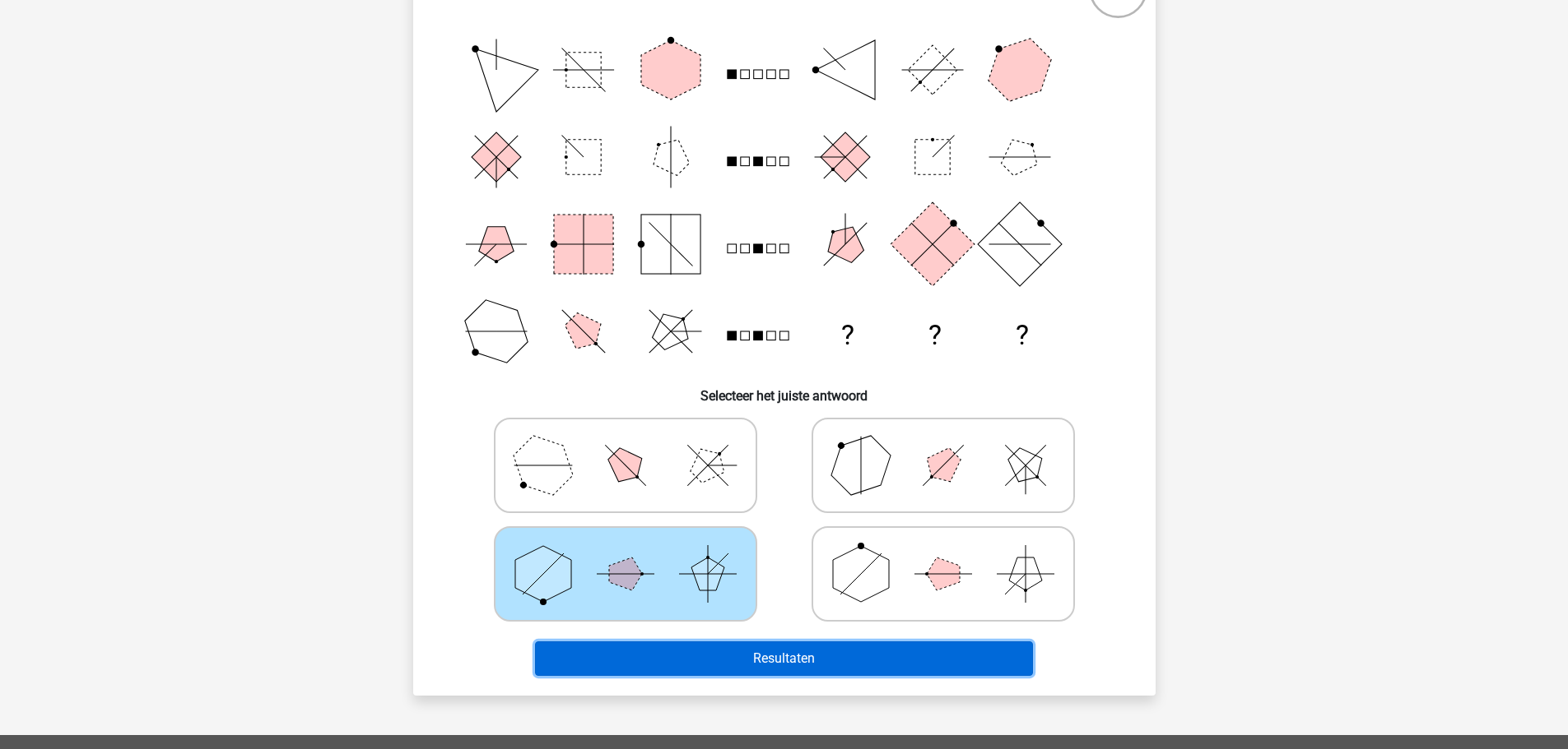
click at [778, 652] on button "Resultaten" at bounding box center [784, 658] width 498 height 34
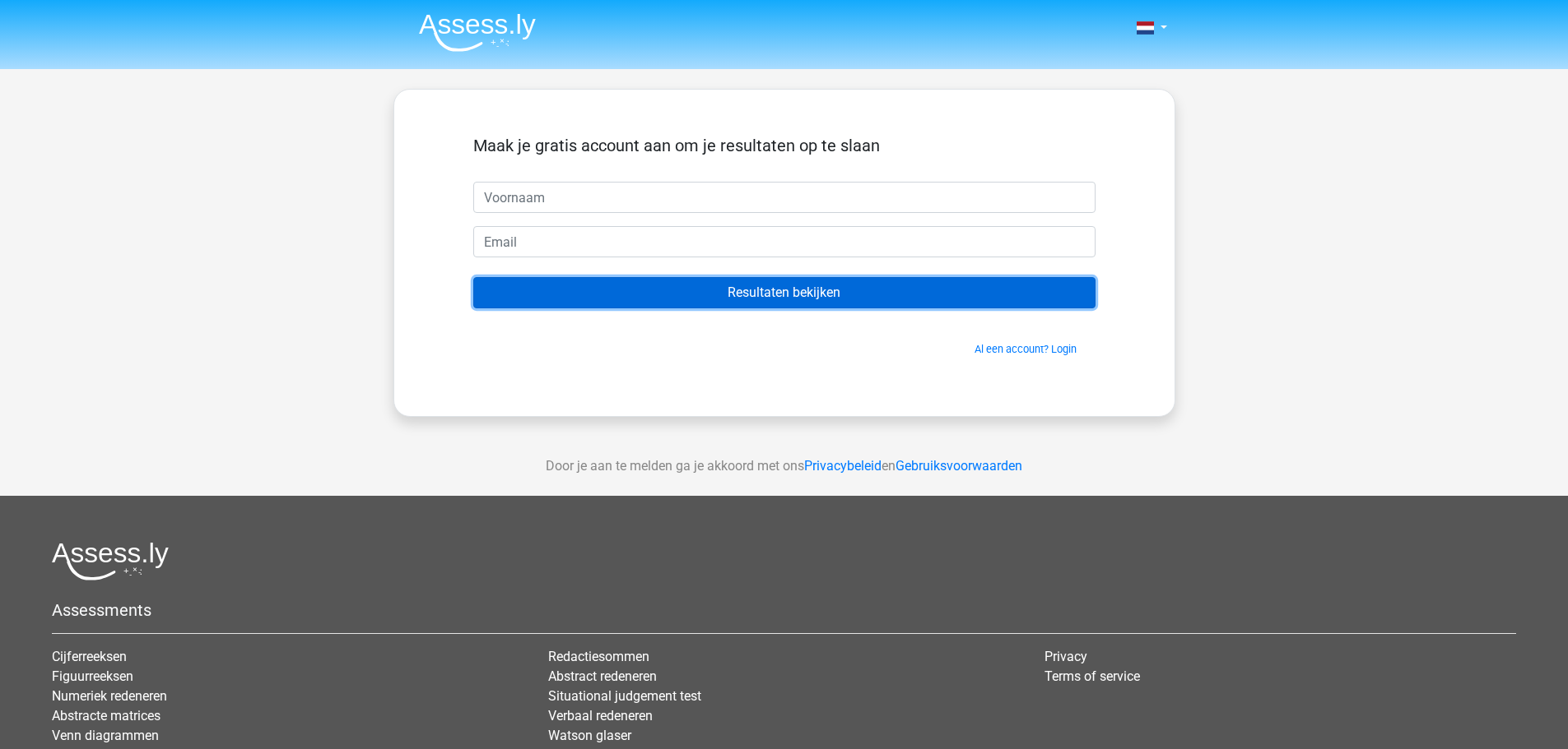
click at [821, 286] on input "Resultaten bekijken" at bounding box center [784, 293] width 622 height 31
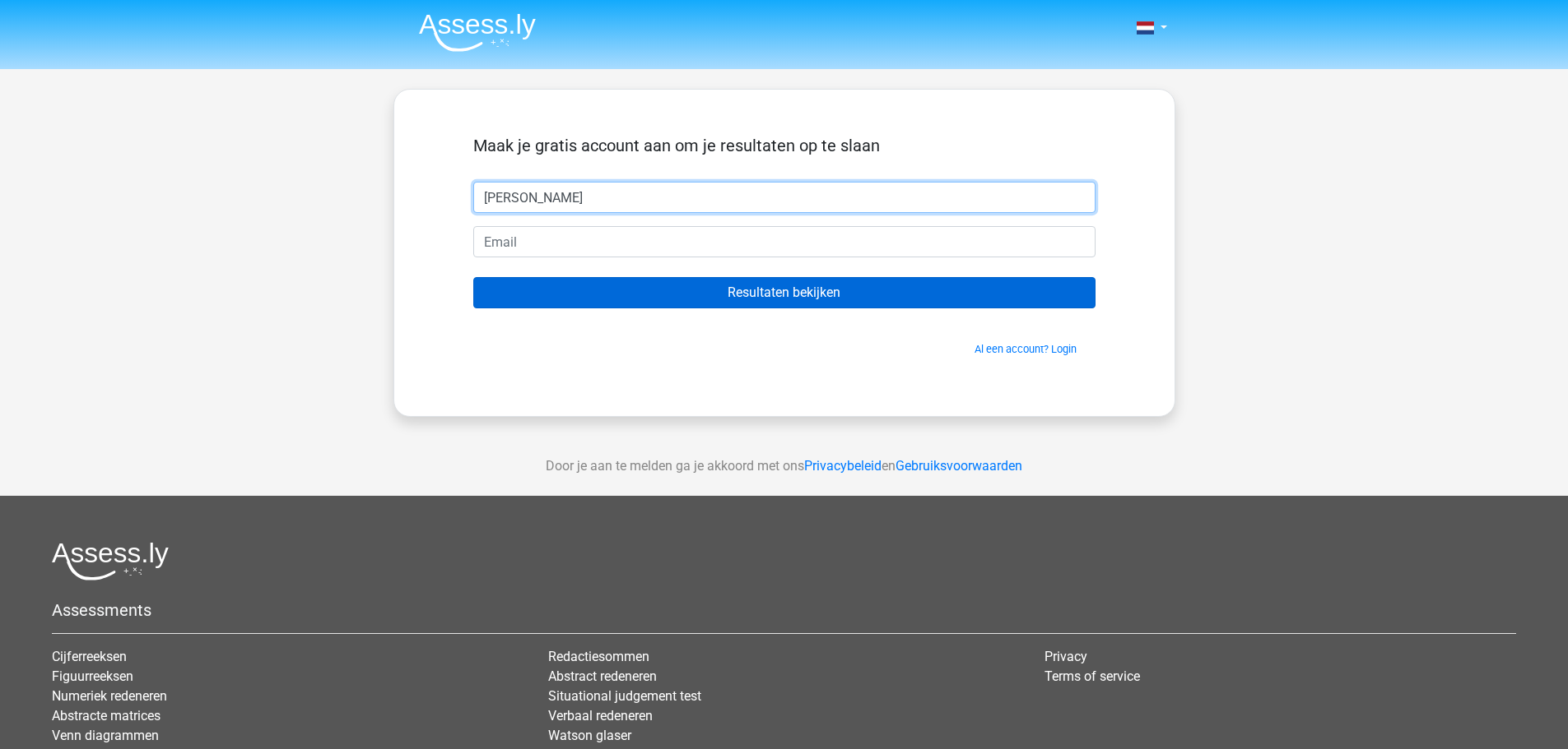
type input "[PERSON_NAME]"
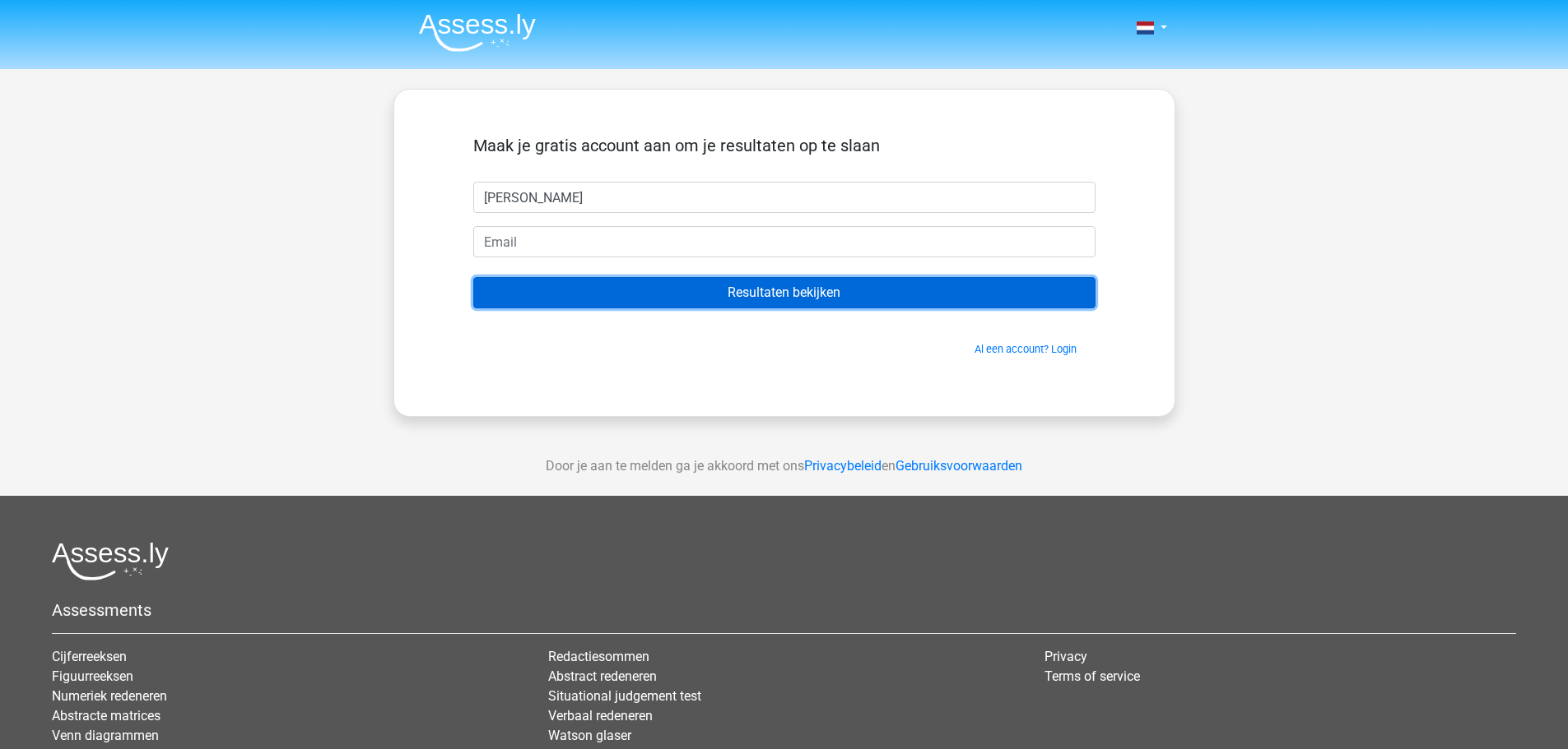
click at [790, 283] on input "Resultaten bekijken" at bounding box center [784, 293] width 622 height 31
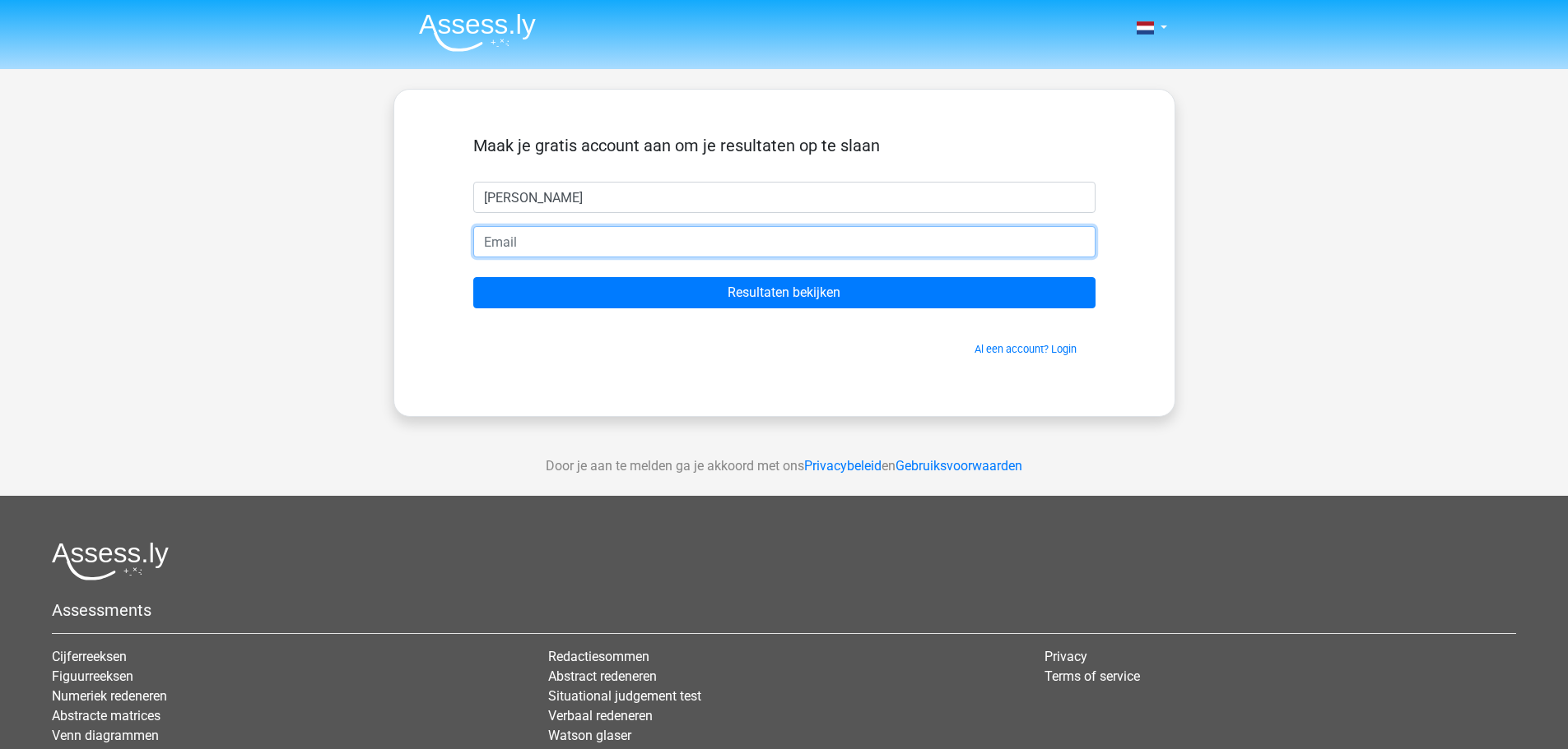
click at [481, 235] on input "email" at bounding box center [784, 242] width 622 height 31
type input "ellenvaerschot@gmail.com"
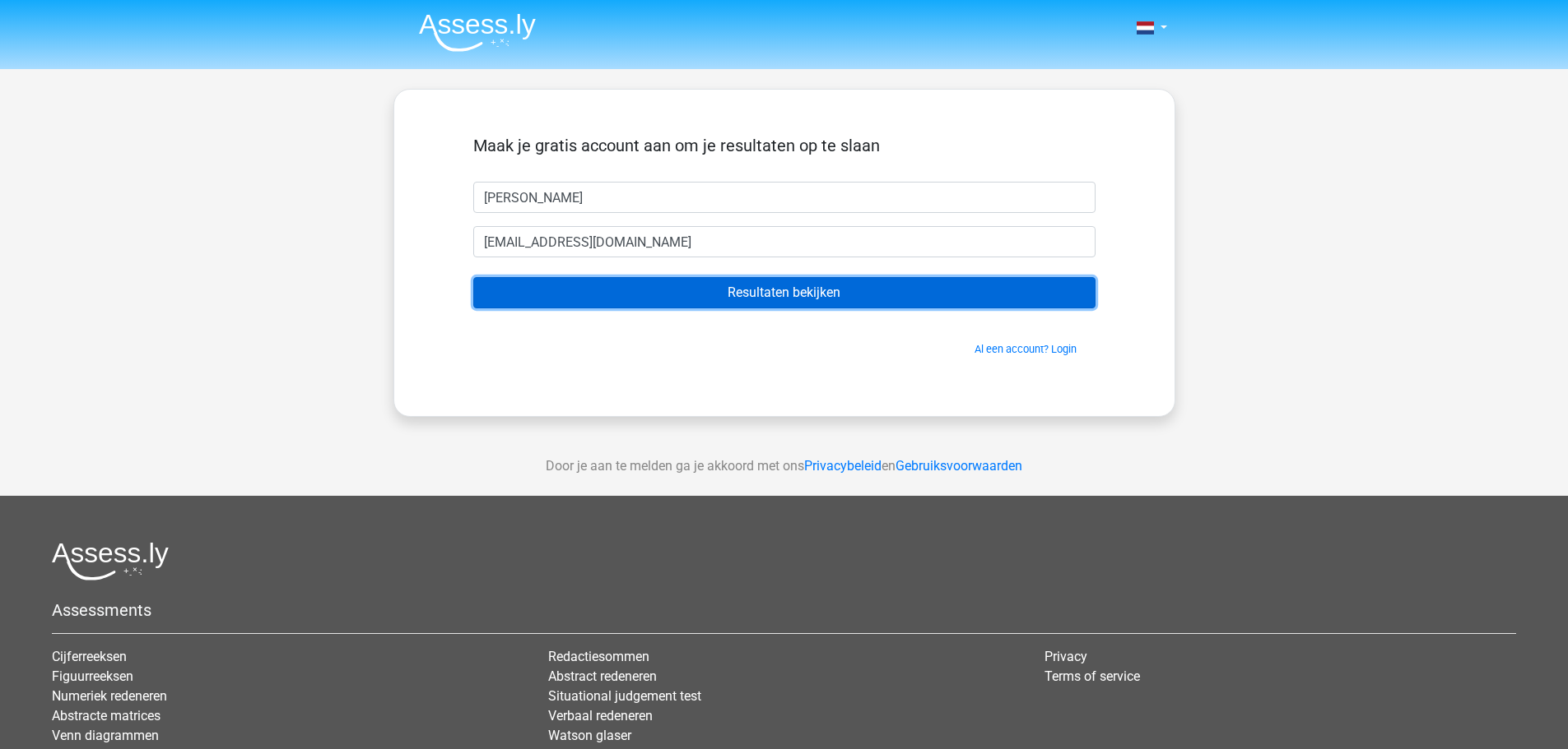
click at [817, 292] on input "Resultaten bekijken" at bounding box center [784, 293] width 622 height 31
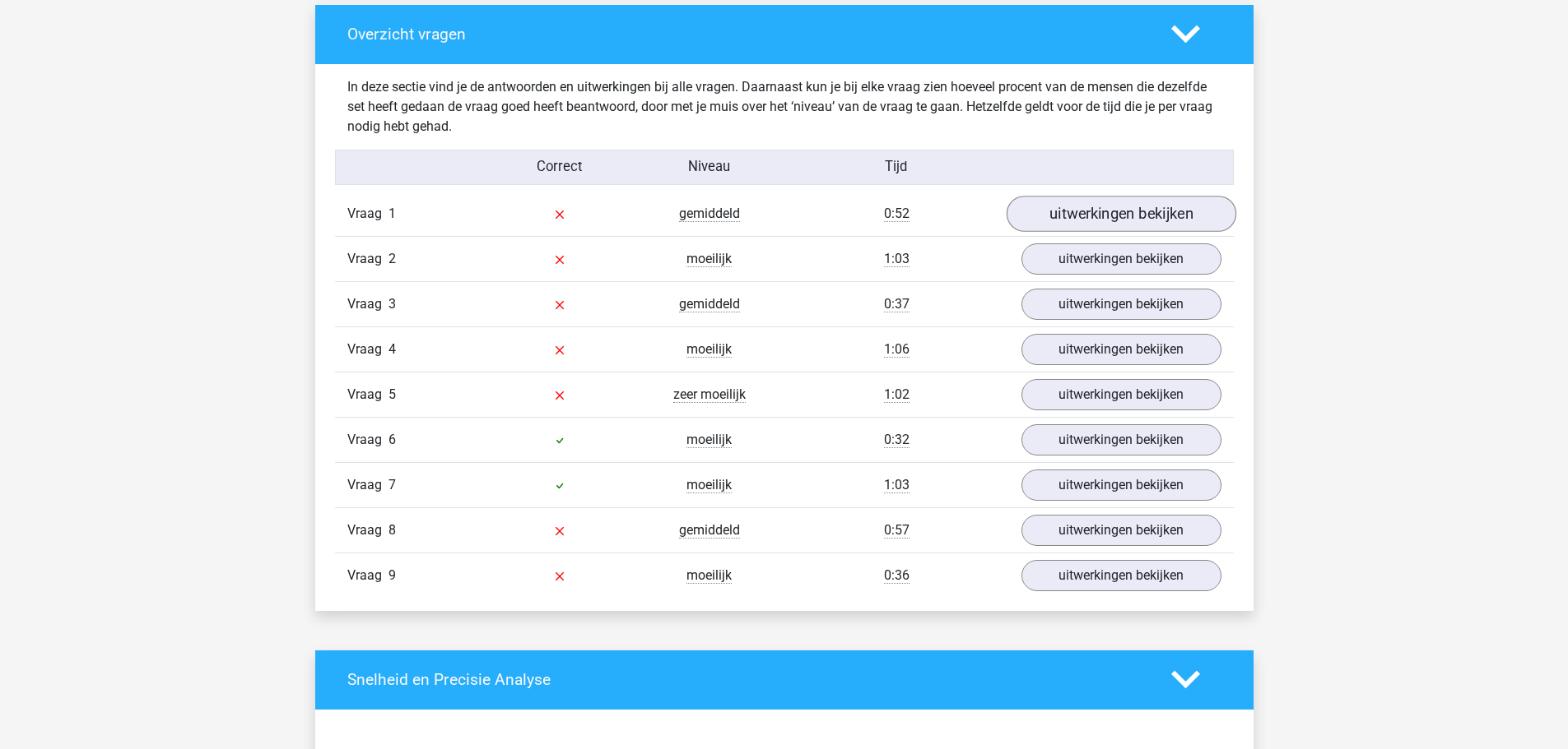
scroll to position [1645, 0]
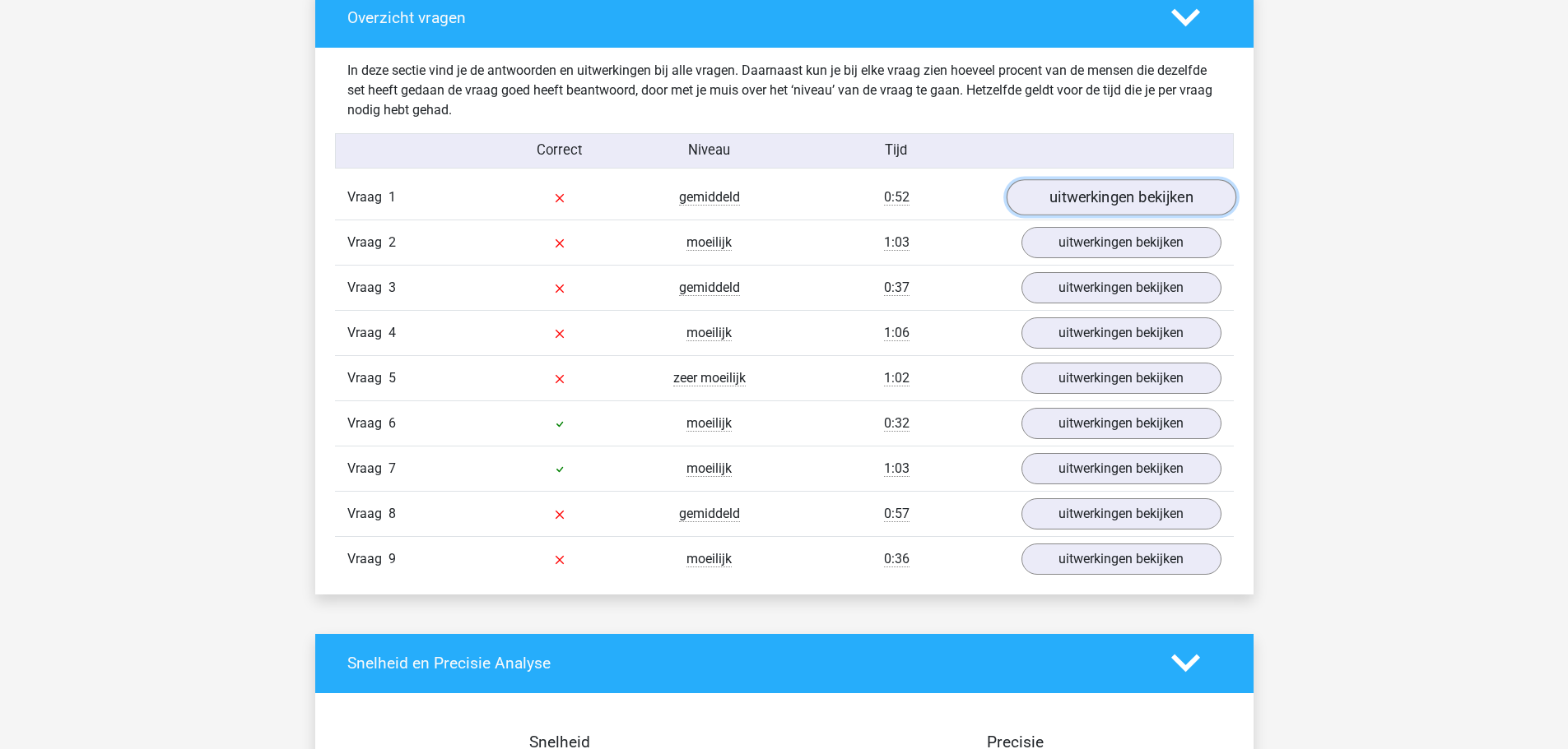
click at [1115, 189] on link "uitwerkingen bekijken" at bounding box center [1120, 197] width 230 height 36
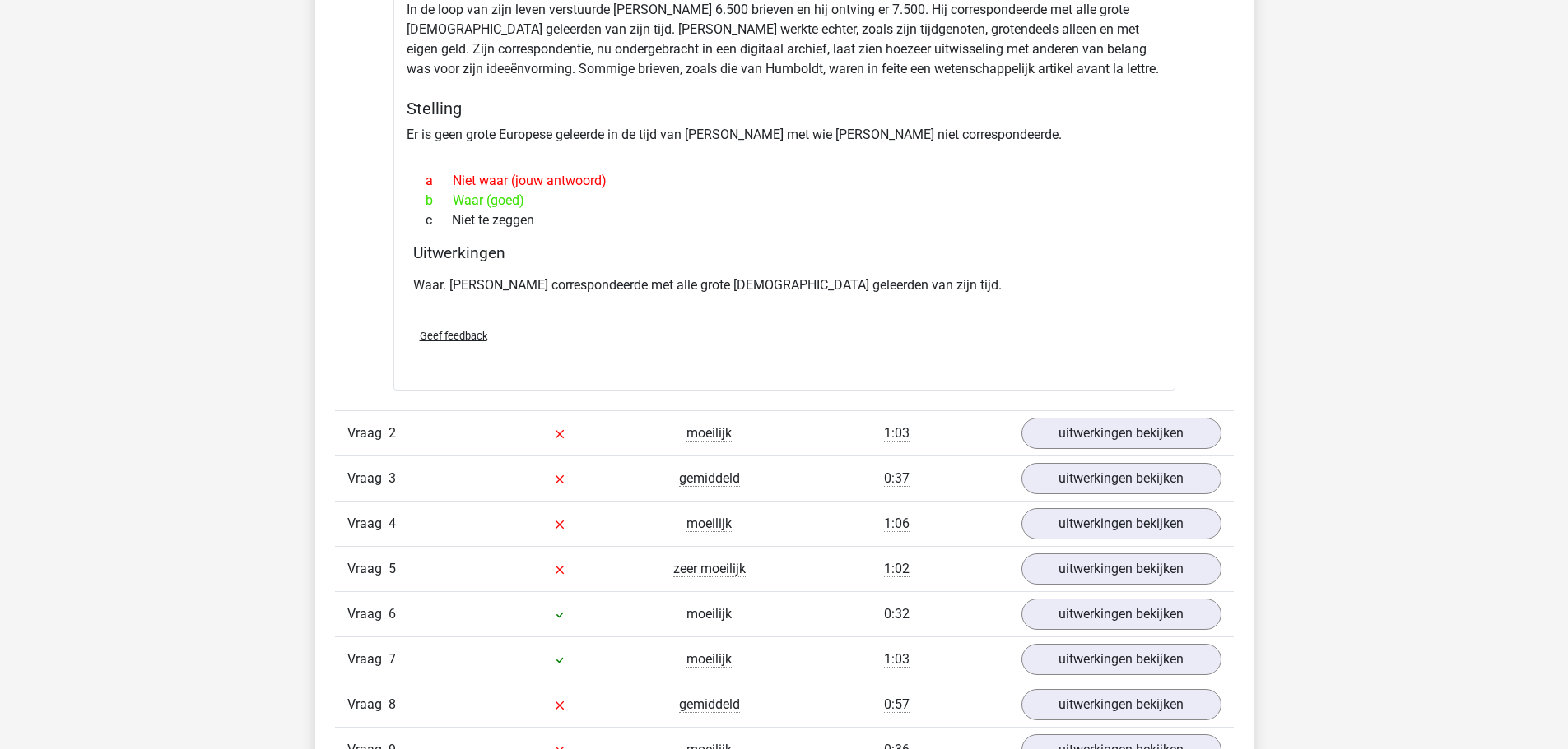
scroll to position [1975, 0]
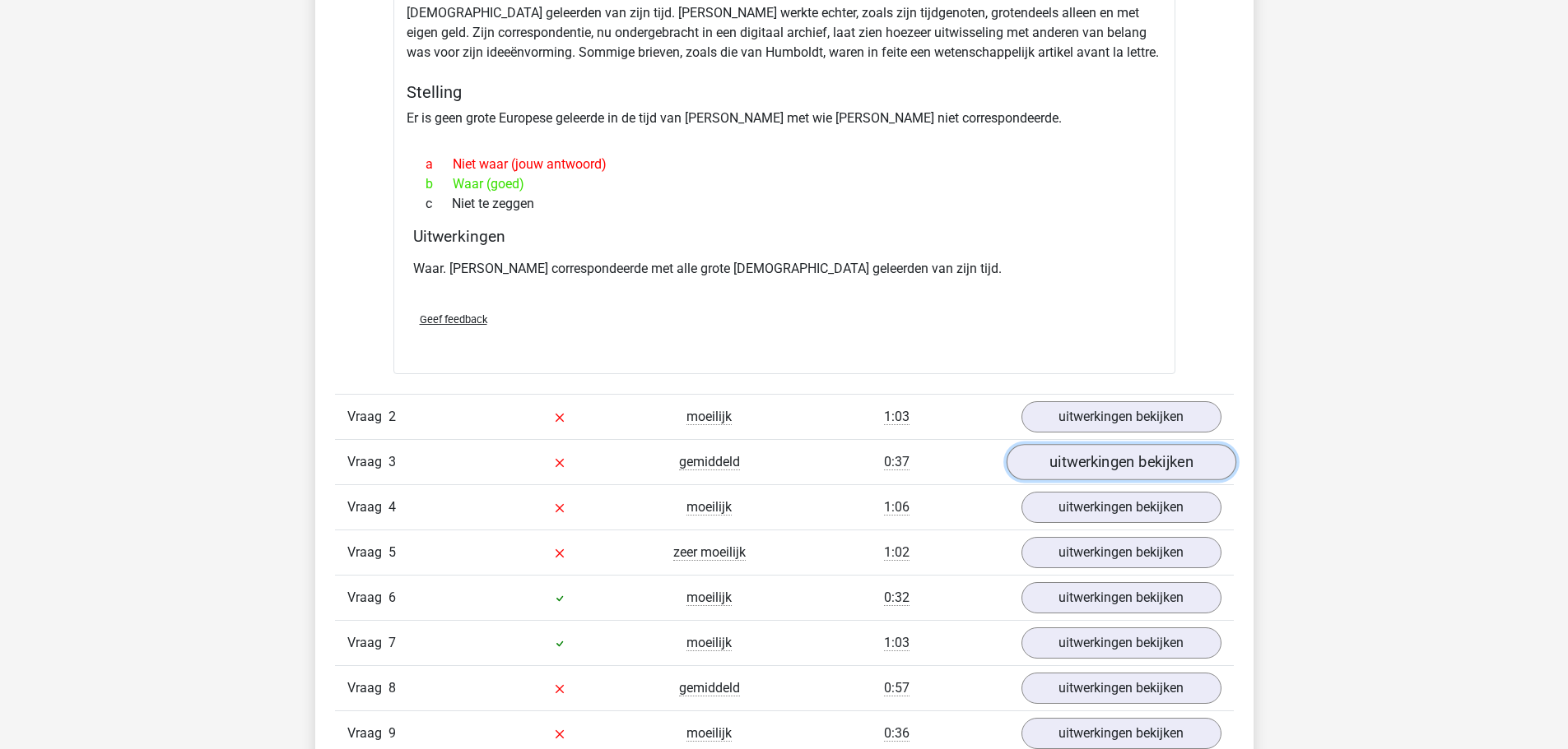
click at [1099, 456] on link "uitwerkingen bekijken" at bounding box center [1120, 462] width 230 height 36
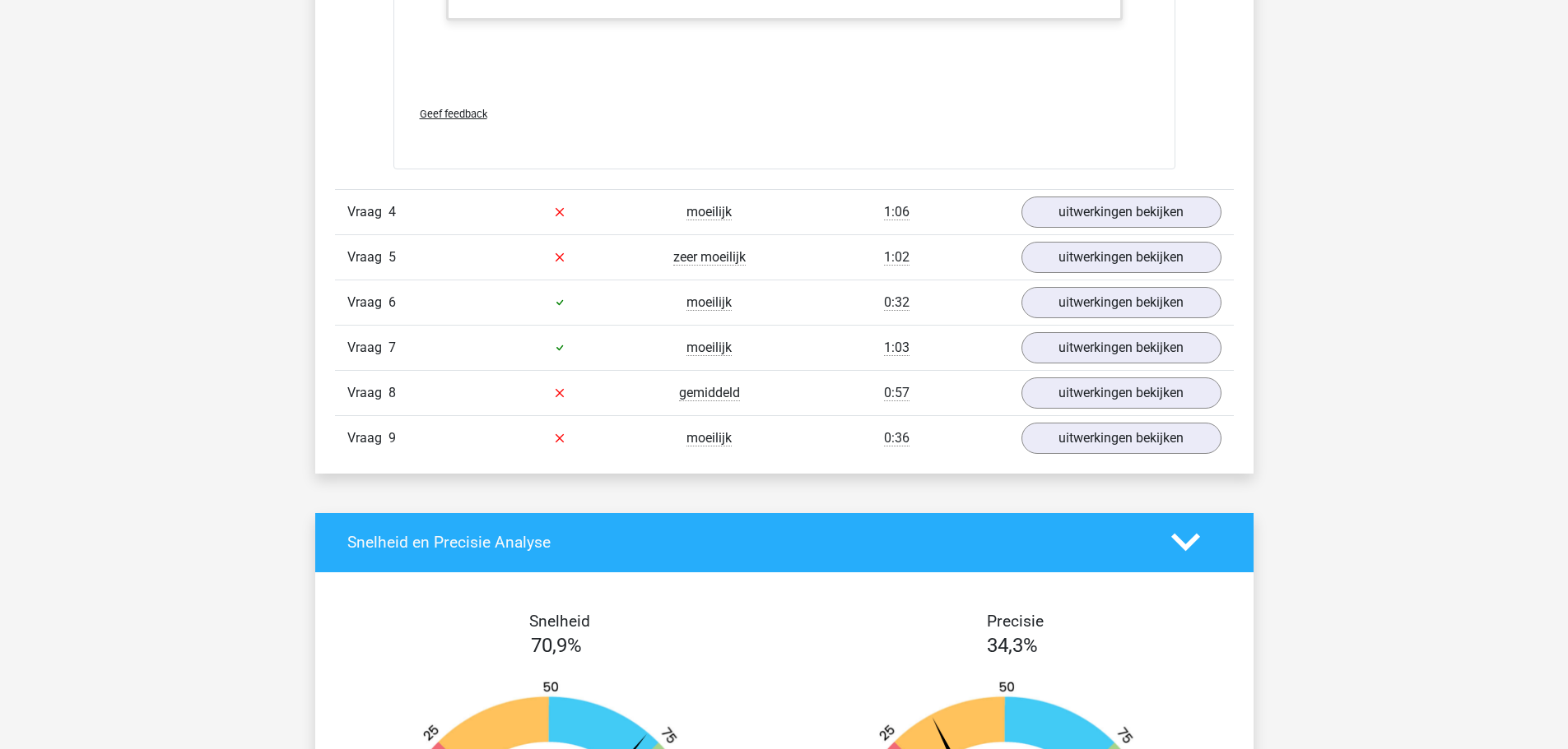
scroll to position [3619, 0]
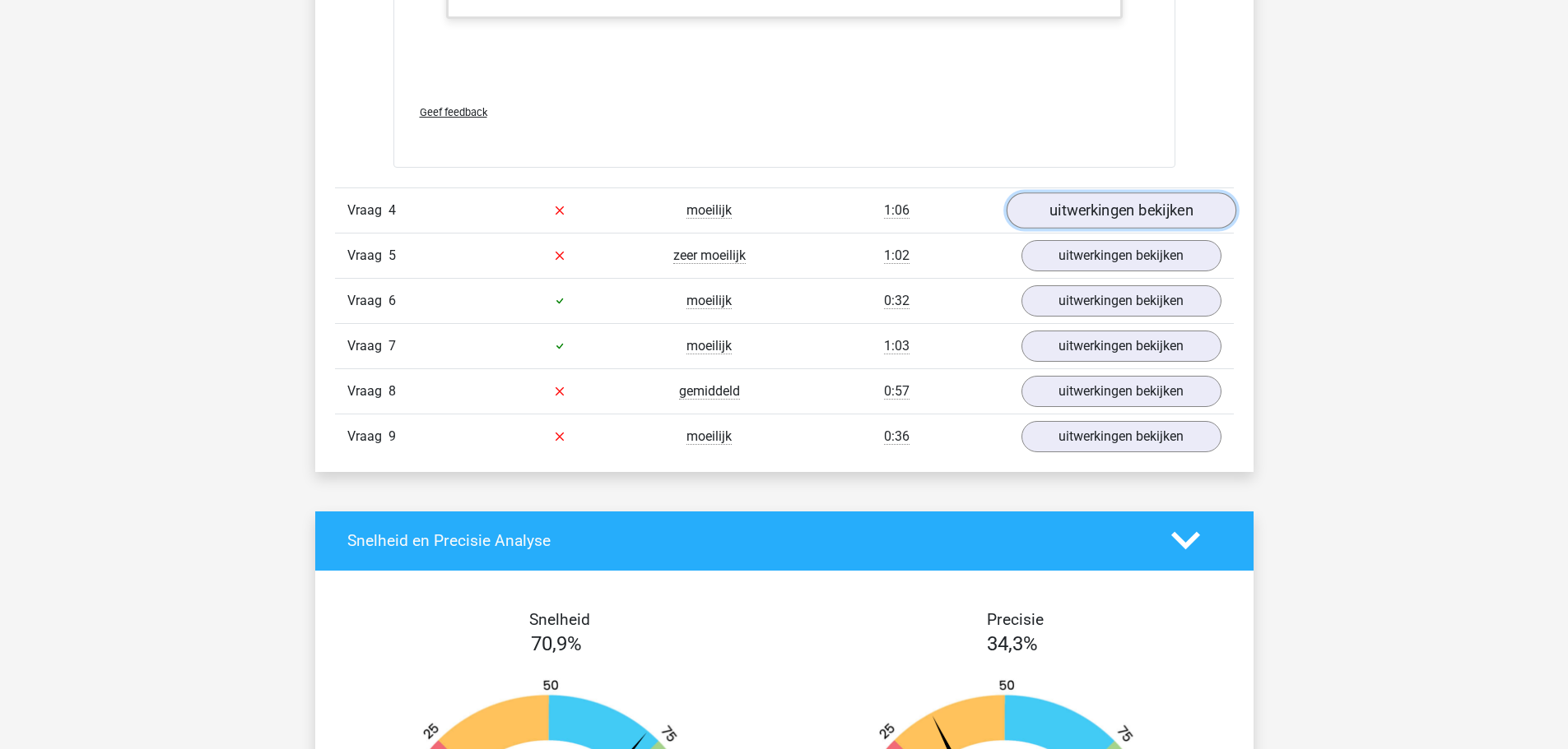
click at [1155, 201] on link "uitwerkingen bekijken" at bounding box center [1120, 210] width 230 height 36
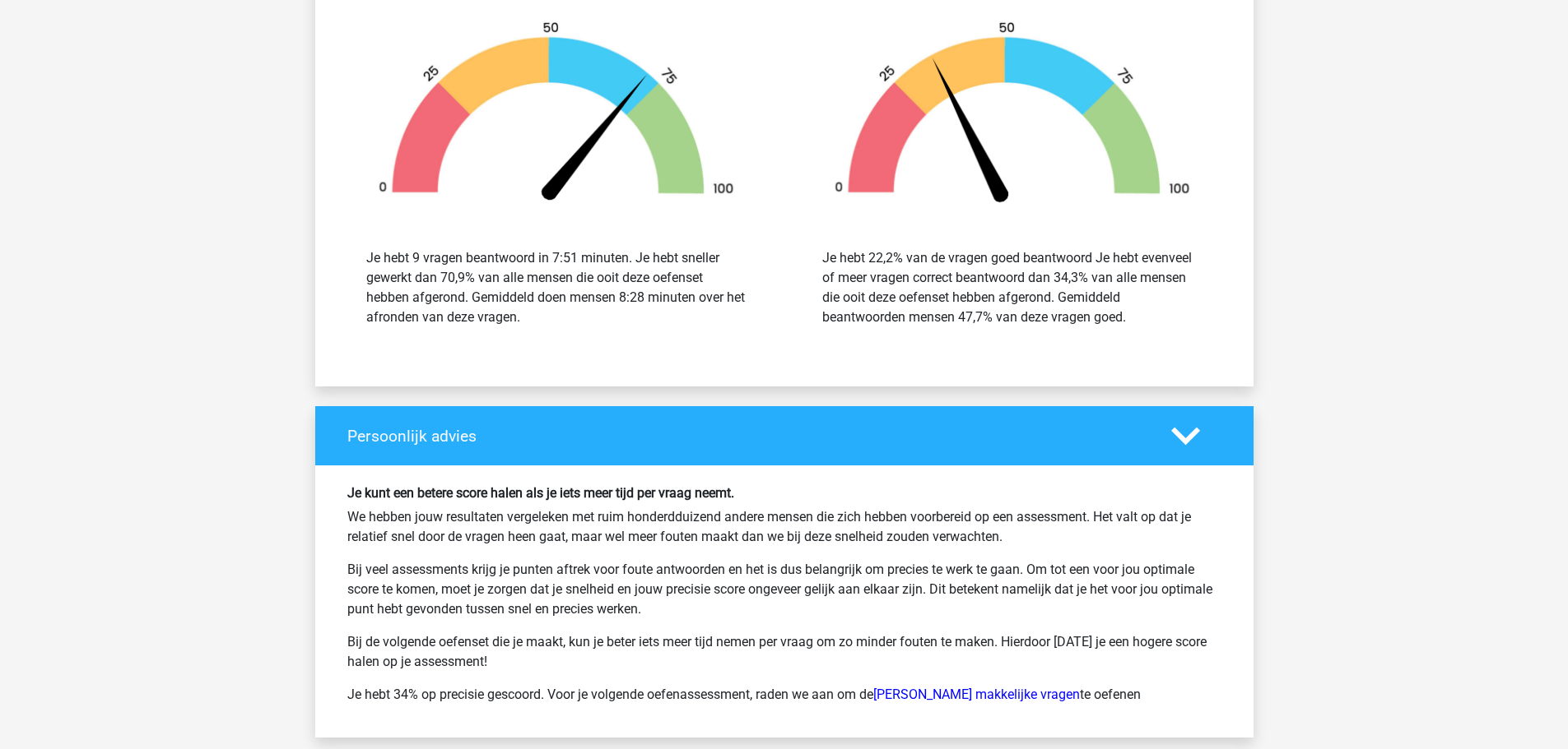
scroll to position [4474, 0]
